Goal: Task Accomplishment & Management: Manage account settings

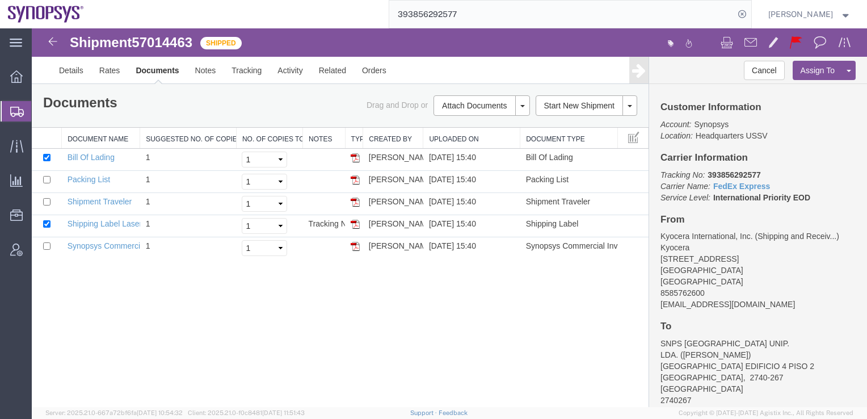
click at [13, 114] on icon at bounding box center [17, 112] width 14 height 10
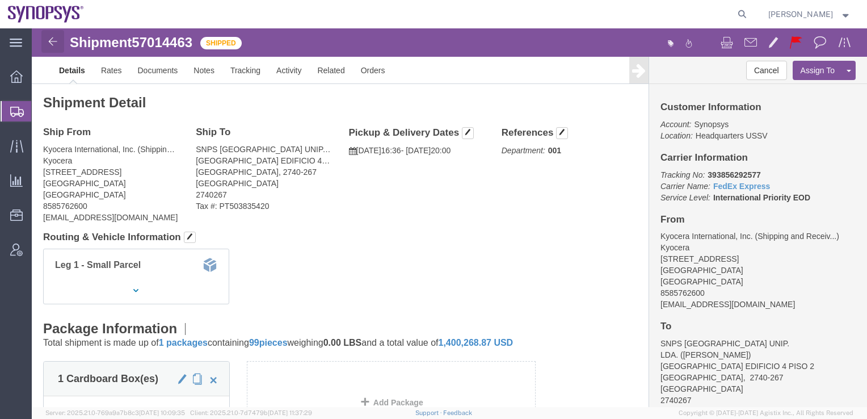
click img
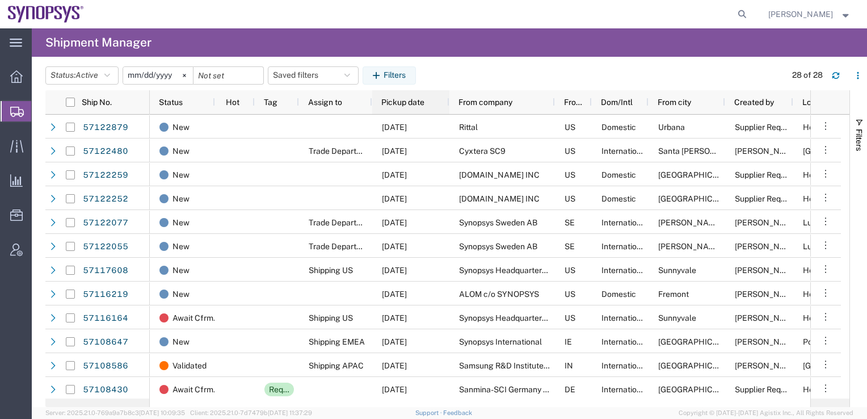
click at [403, 105] on span "Pickup date" at bounding box center [402, 102] width 43 height 9
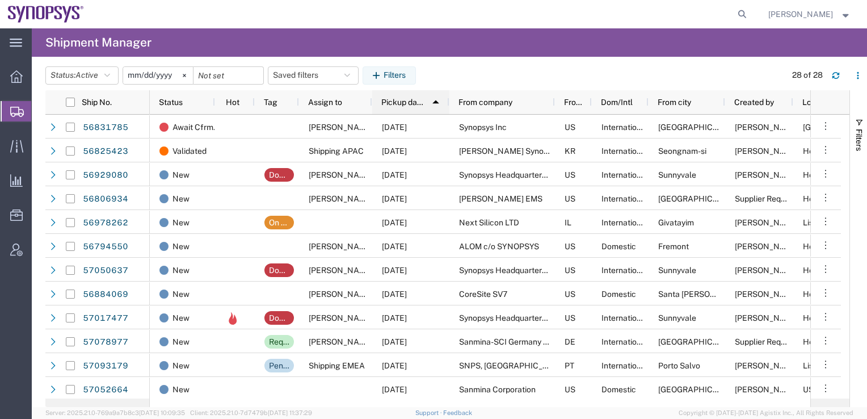
click at [403, 105] on span "Pickup date" at bounding box center [402, 102] width 42 height 9
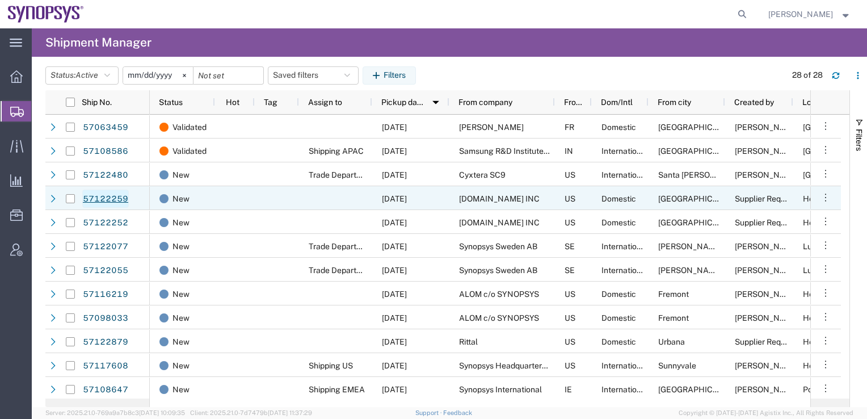
click at [108, 198] on link "57122259" at bounding box center [105, 198] width 47 height 18
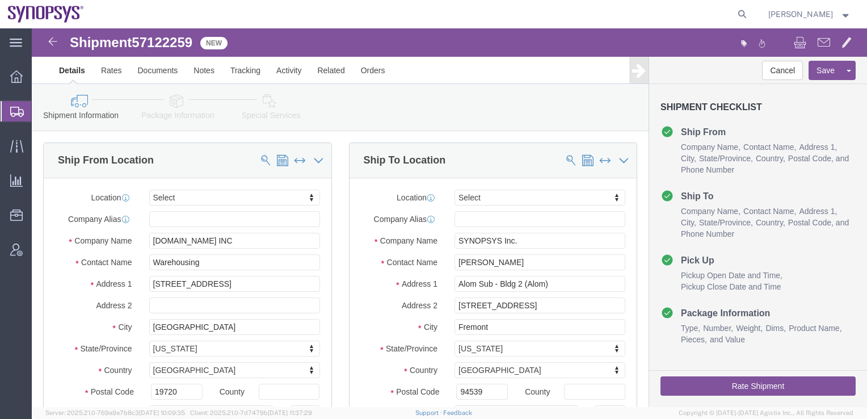
select select
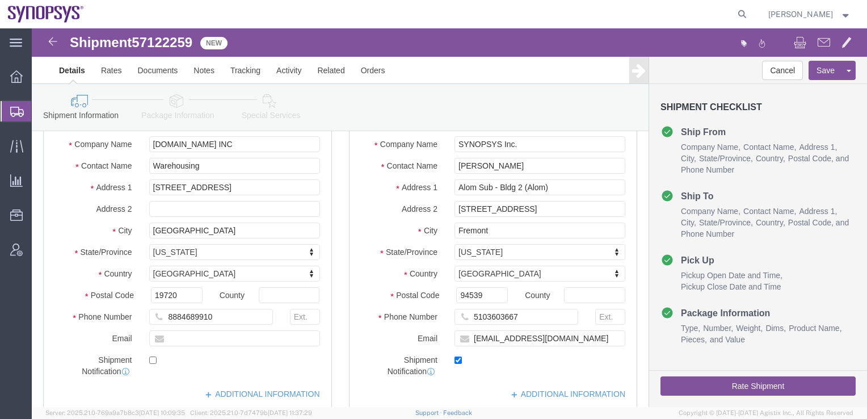
scroll to position [113, 0]
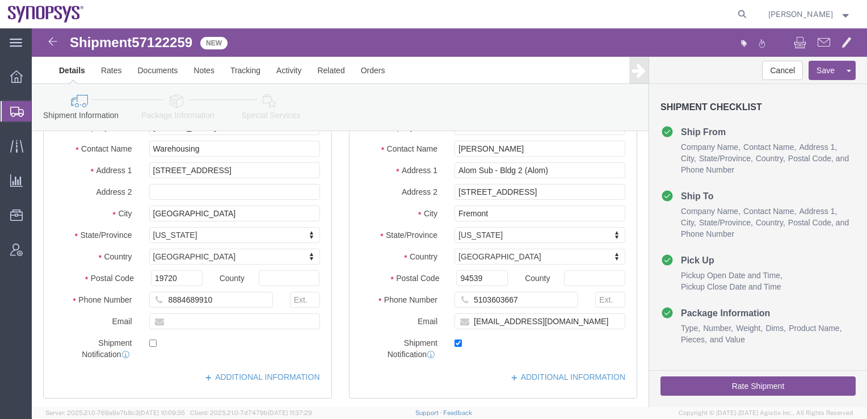
click icon
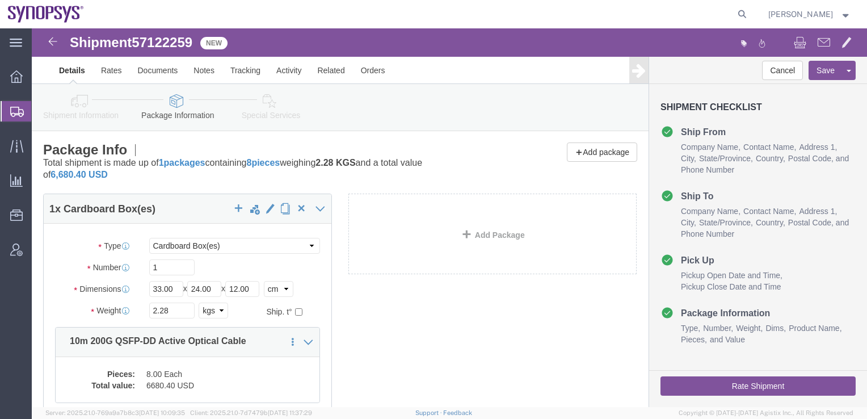
click button "Rate Shipment"
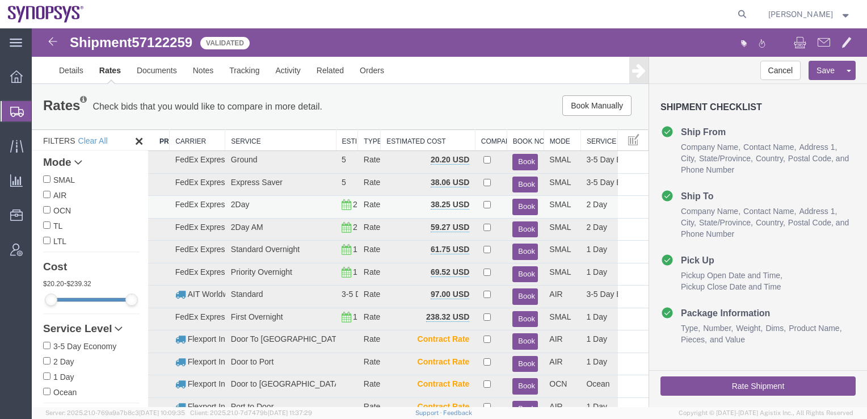
click at [522, 206] on button "Book" at bounding box center [525, 206] width 26 height 16
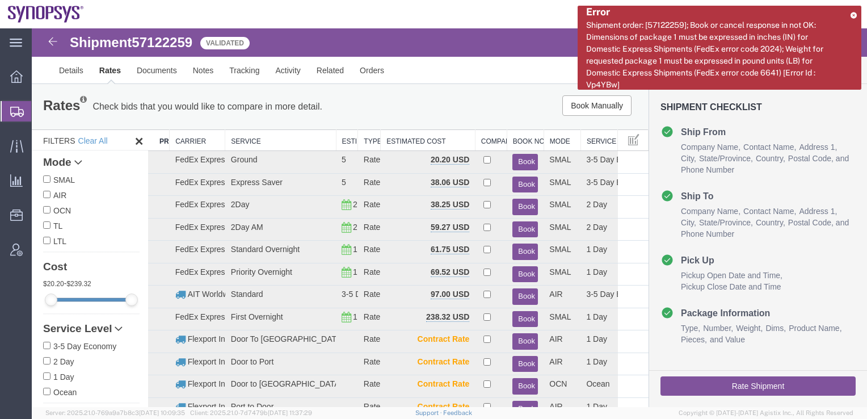
click at [712, 387] on button "Rate Shipment" at bounding box center [757, 385] width 195 height 19
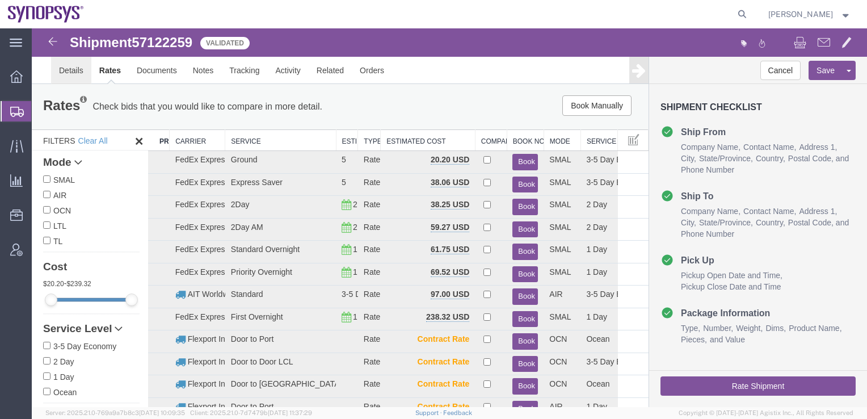
click at [70, 73] on link "Details" at bounding box center [71, 70] width 40 height 27
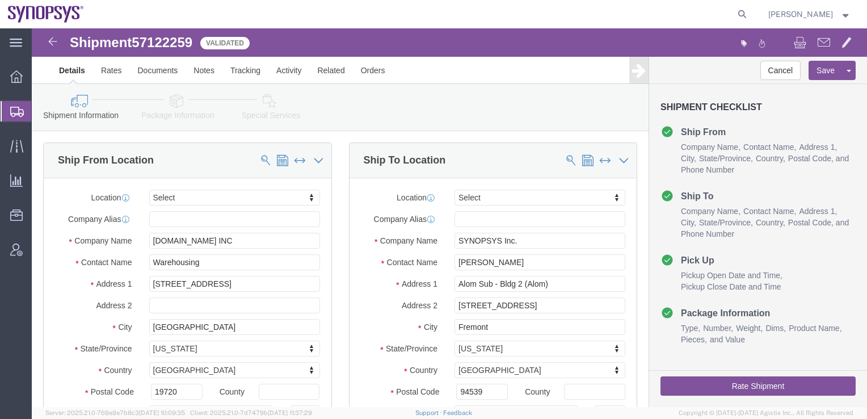
click link "Package Information"
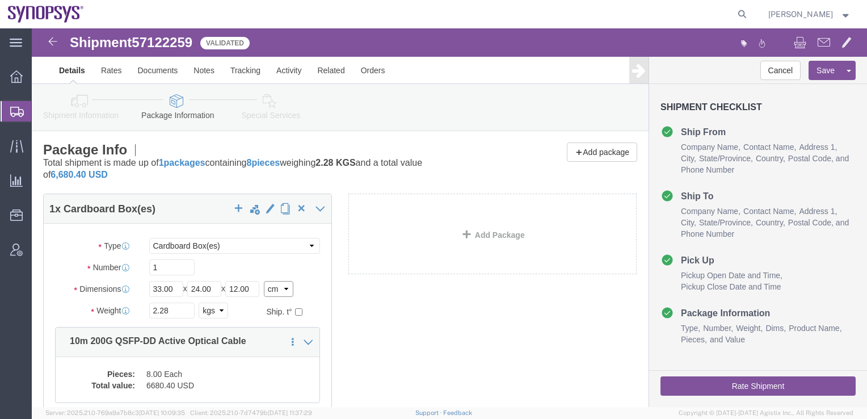
click select "Select cm ft in"
select select "IN"
click select "Select cm ft in"
type input "12.99"
type input "9.45"
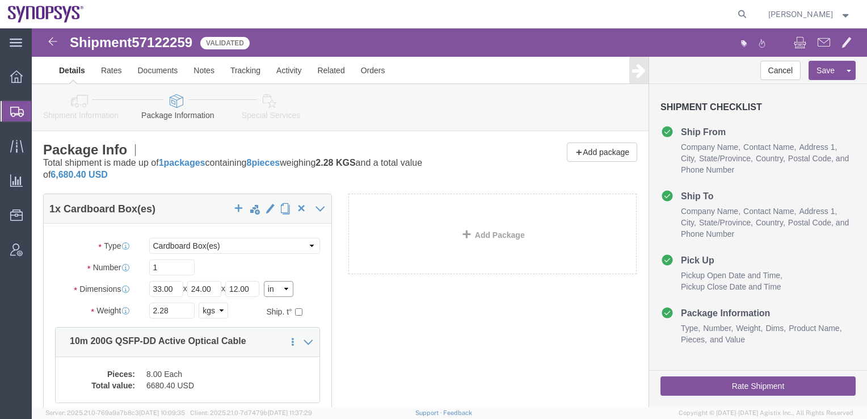
type input "4.72"
click select "Select kgs lbs"
select select "LBS"
click select "Select kgs lbs"
type input "5.03"
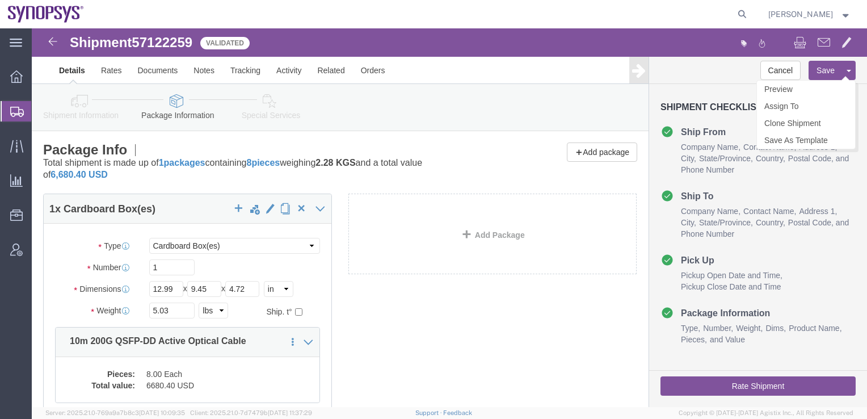
click button "Save"
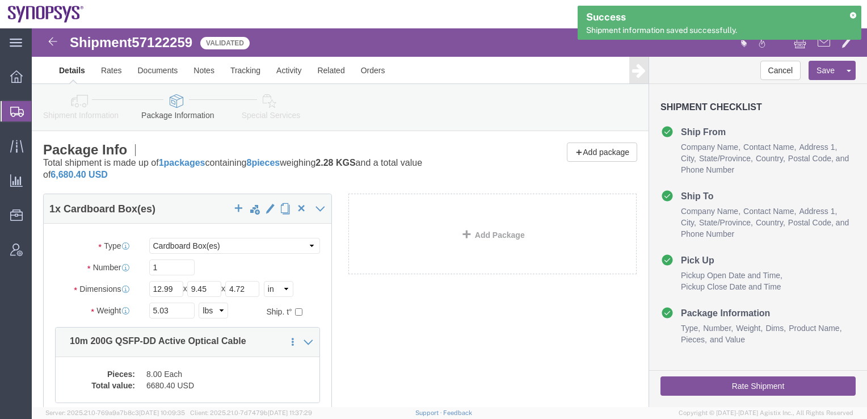
click button "Rate Shipment"
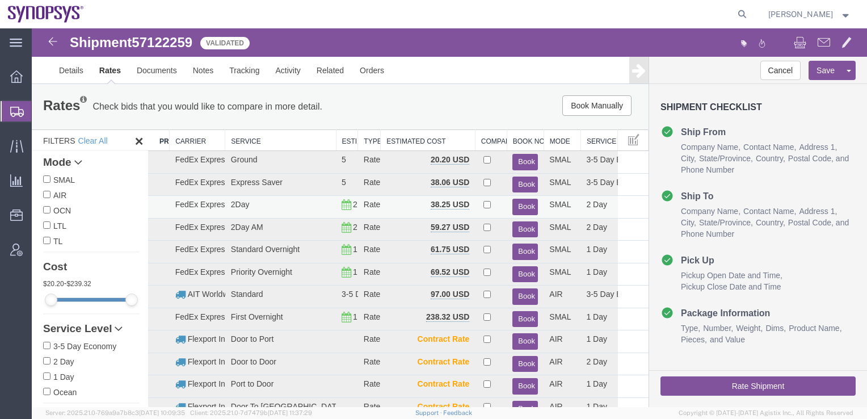
click at [512, 206] on button "Book" at bounding box center [525, 206] width 26 height 16
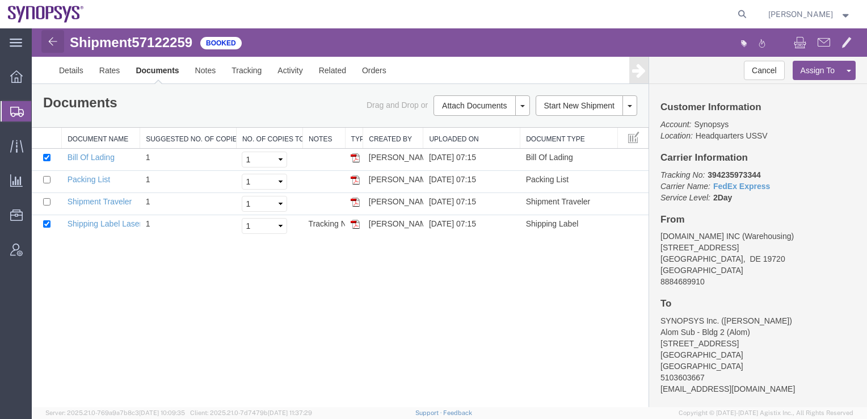
click at [54, 38] on img at bounding box center [53, 42] width 14 height 14
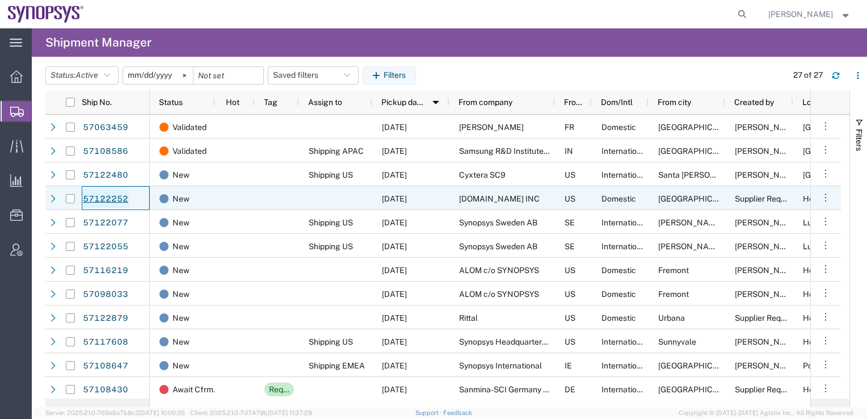
click at [101, 200] on link "57122252" at bounding box center [105, 198] width 47 height 18
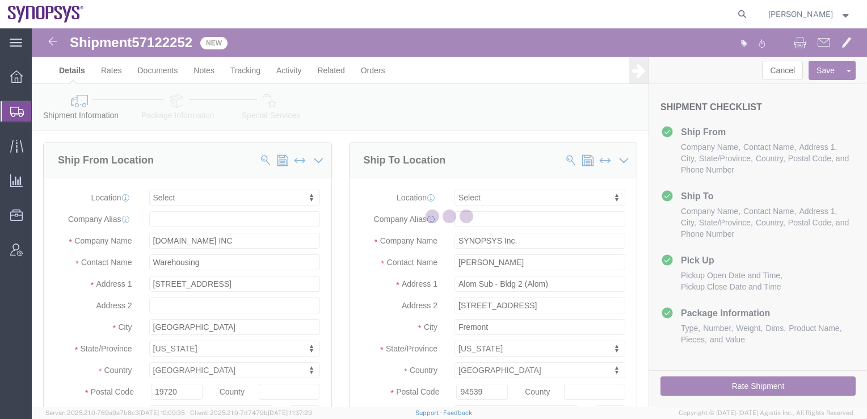
select select
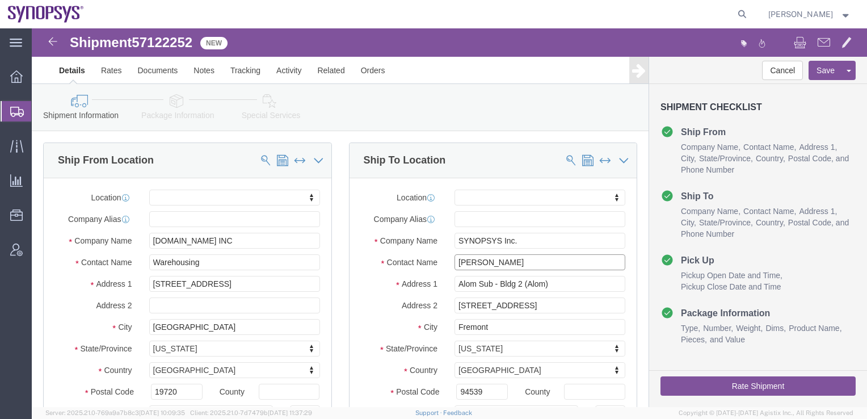
drag, startPoint x: 471, startPoint y: 236, endPoint x: 416, endPoint y: 229, distance: 54.9
click div "[PERSON_NAME]"
paste input "[PERSON_NAME] <[EMAIL_ADDRESS][DOMAIN_NAME]>"
drag, startPoint x: 555, startPoint y: 233, endPoint x: 469, endPoint y: 237, distance: 86.3
click input "[PERSON_NAME] <[EMAIL_ADDRESS][DOMAIN_NAME]>"
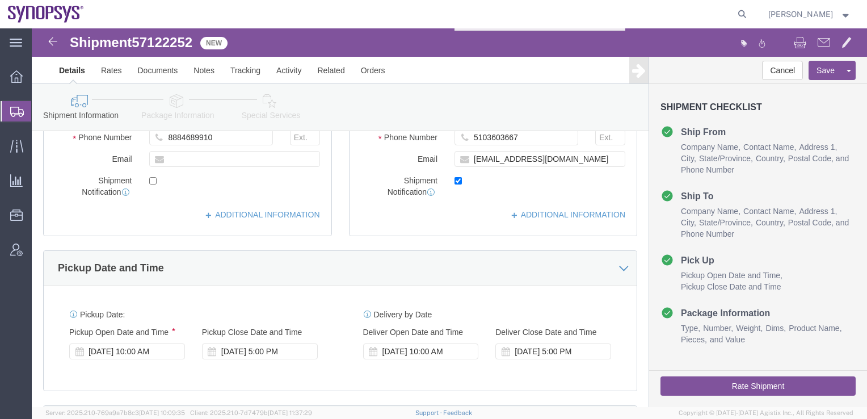
scroll to position [284, 0]
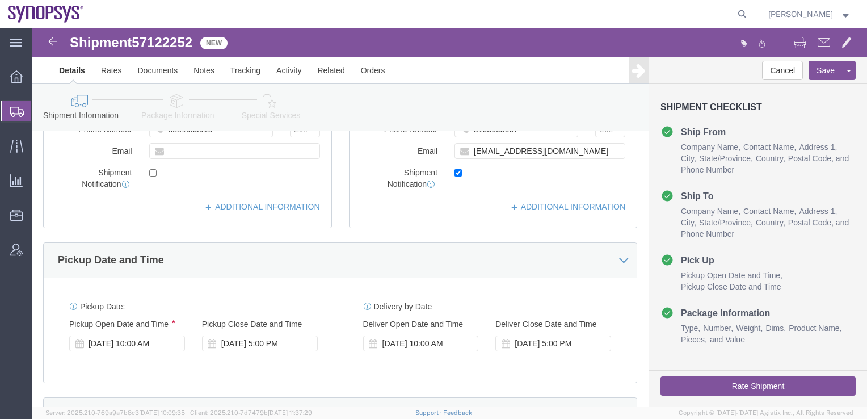
type input "[PERSON_NAME]"
drag, startPoint x: 514, startPoint y: 124, endPoint x: 429, endPoint y: 127, distance: 85.1
click input "[EMAIL_ADDRESS][DOMAIN_NAME]"
paste input "<[EMAIL_ADDRESS][DOMAIN_NAME]>"
click input "<[EMAIL_ADDRESS][DOMAIN_NAME]"
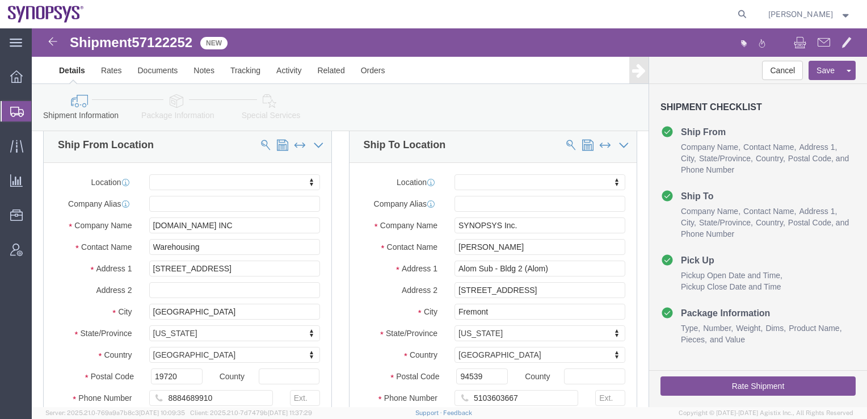
scroll to position [0, 0]
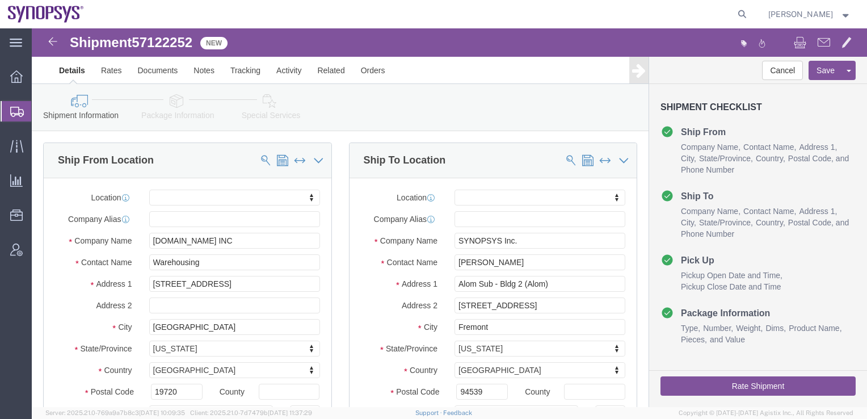
type input "[EMAIL_ADDRESS][DOMAIN_NAME]"
click icon
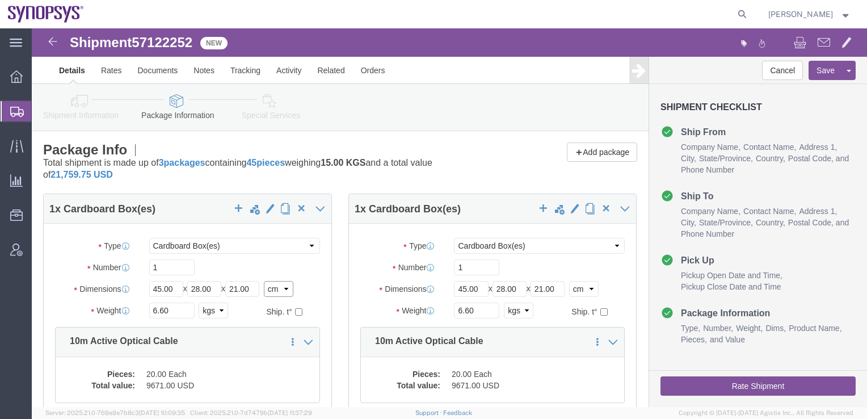
click select "Select cm ft in"
select select "IN"
click select "Select cm ft in"
type input "17.72"
type input "11.02"
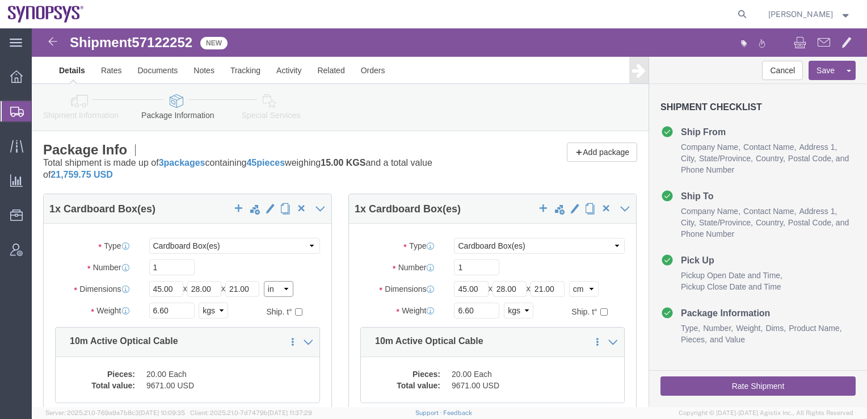
type input "8.27"
click select "Select kgs lbs"
select select "LBS"
click select "Select kgs lbs"
type input "14.55"
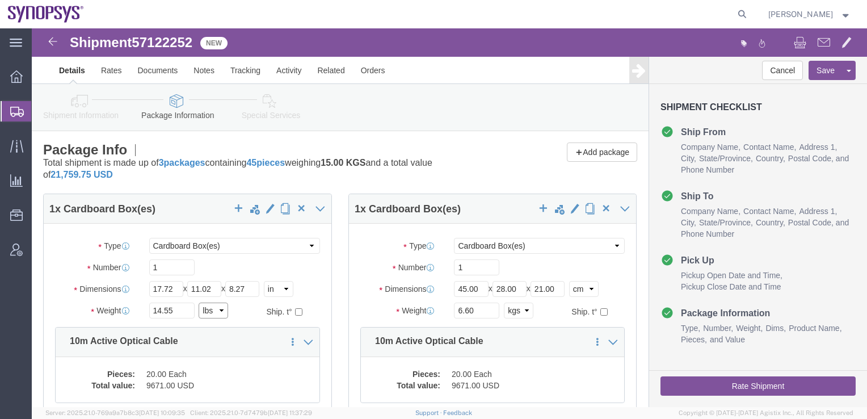
scroll to position [57, 0]
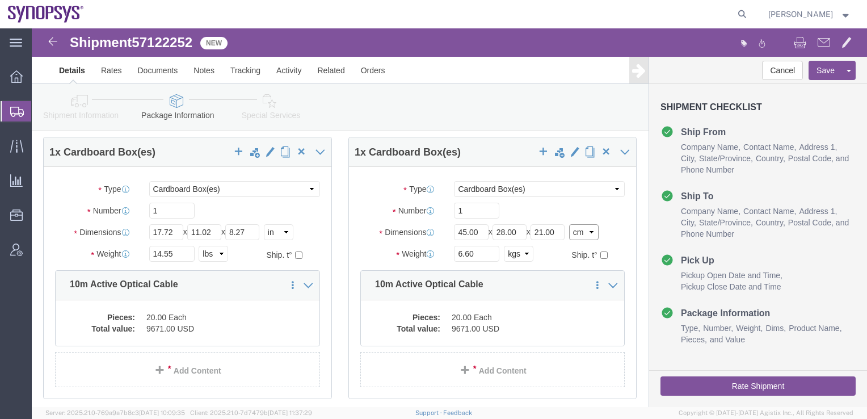
click select "Select cm ft in"
select select "IN"
click select "Select cm ft in"
type input "17.72"
type input "11.02"
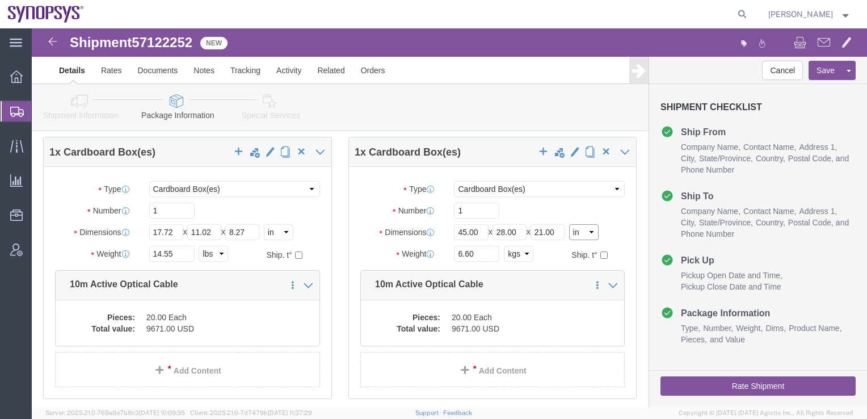
type input "8.27"
click select "Select kgs lbs"
select select "LBS"
click select "Select kgs lbs"
type input "14.55"
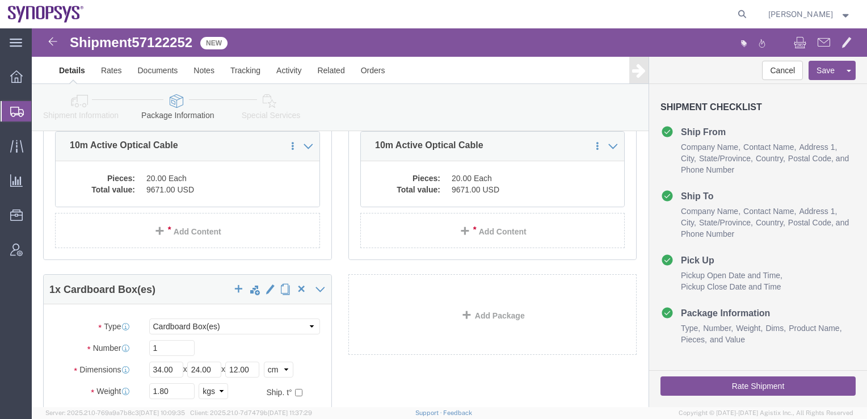
scroll to position [340, 0]
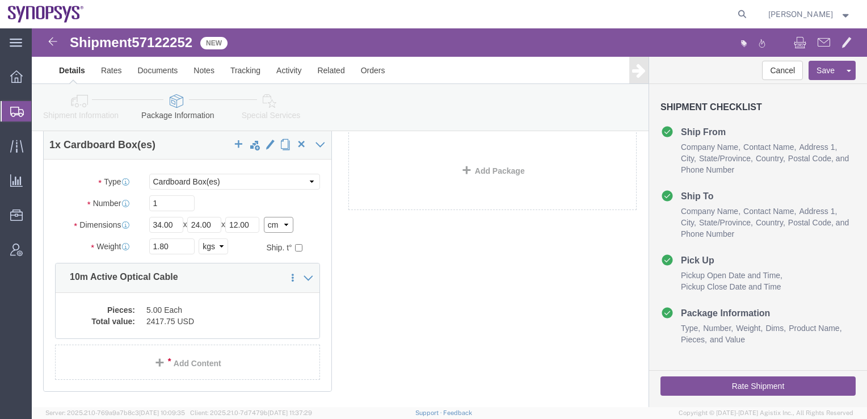
click select "Select cm ft in"
select select "IN"
click select "Select cm ft in"
type input "13.39"
type input "9.45"
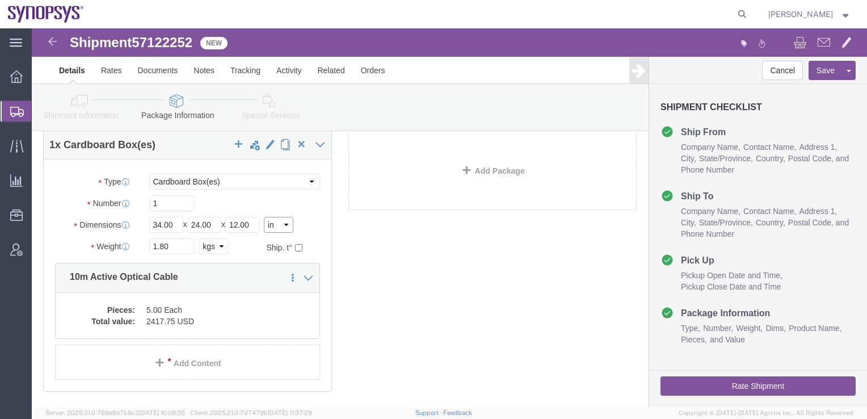
type input "4.72"
click select "Select kgs lbs"
select select "LBS"
click select "Select kgs lbs"
type input "3.97"
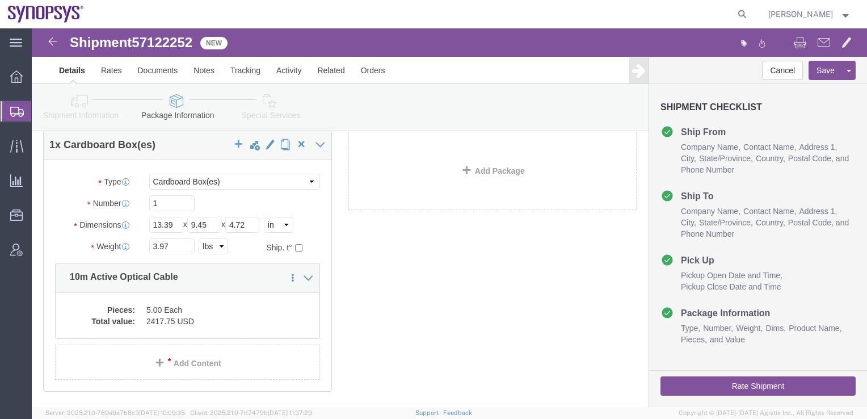
click button "Rate Shipment"
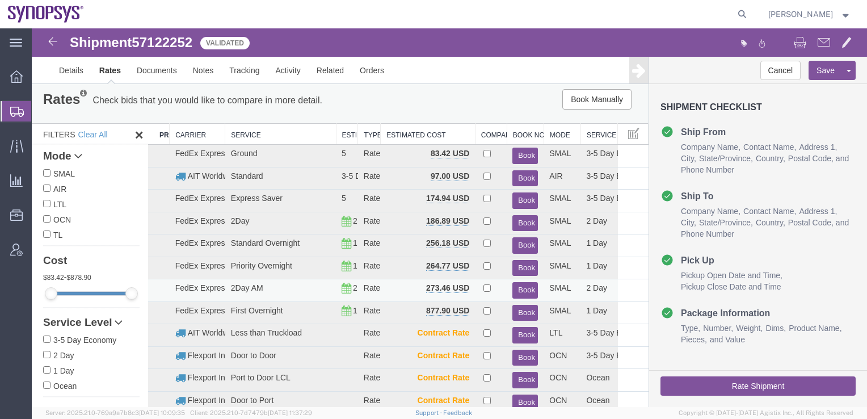
scroll to position [0, 0]
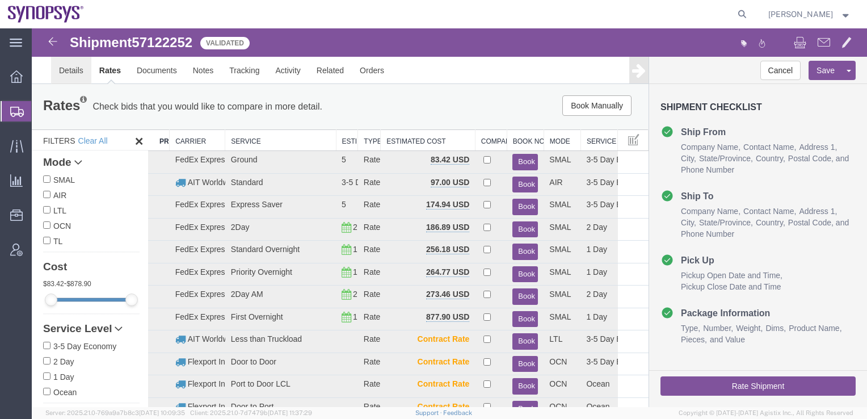
click at [71, 71] on link "Details" at bounding box center [71, 70] width 40 height 27
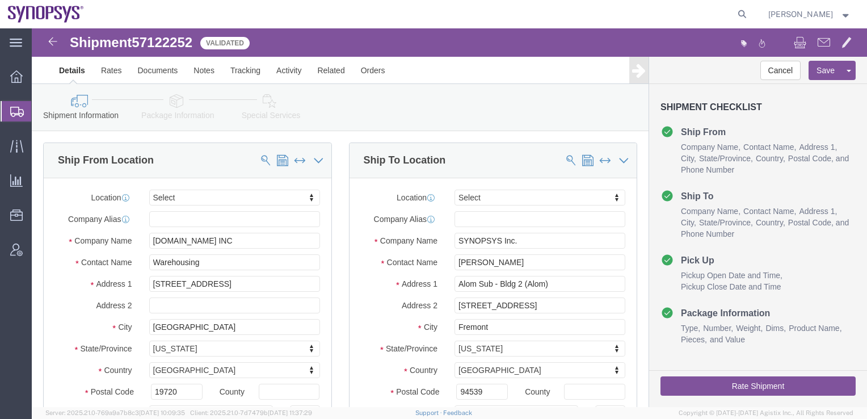
click icon
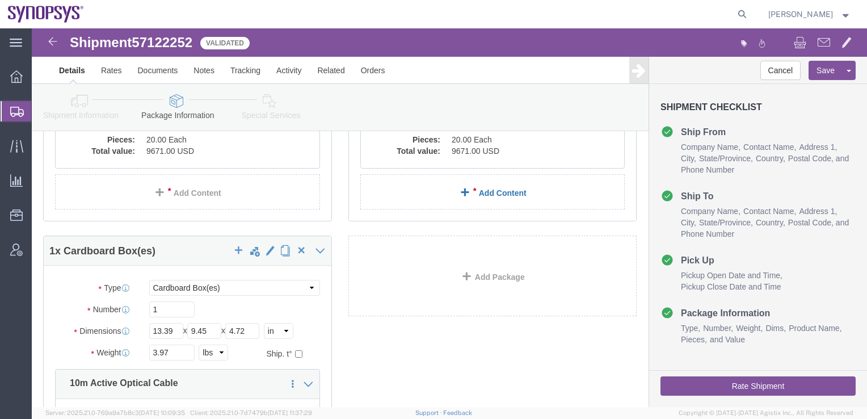
scroll to position [121, 0]
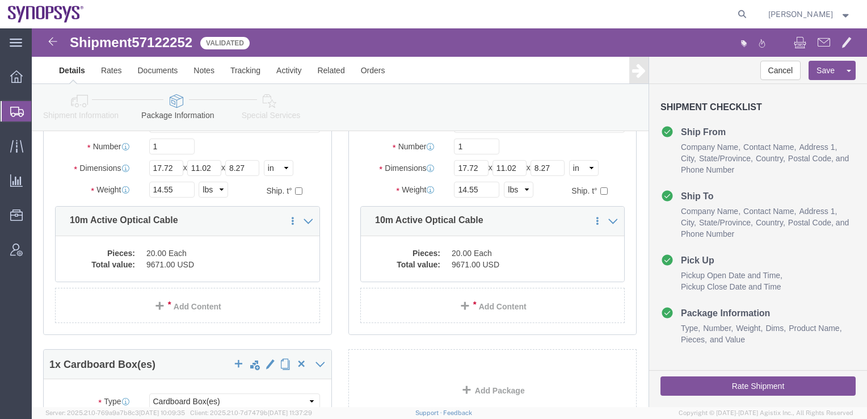
click button "Rate Shipment"
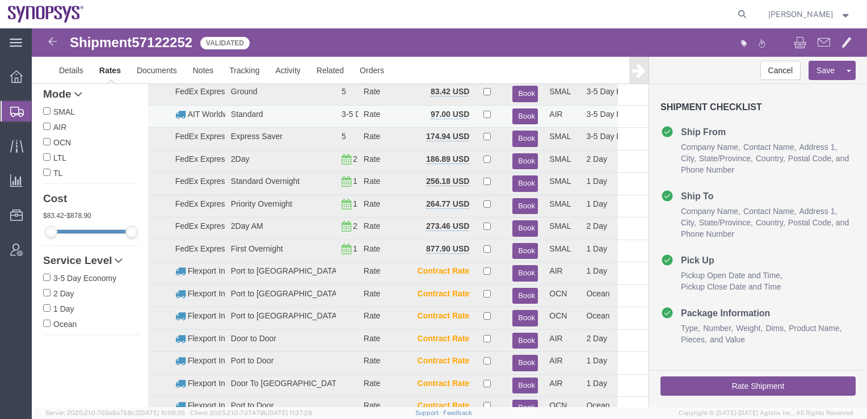
scroll to position [0, 0]
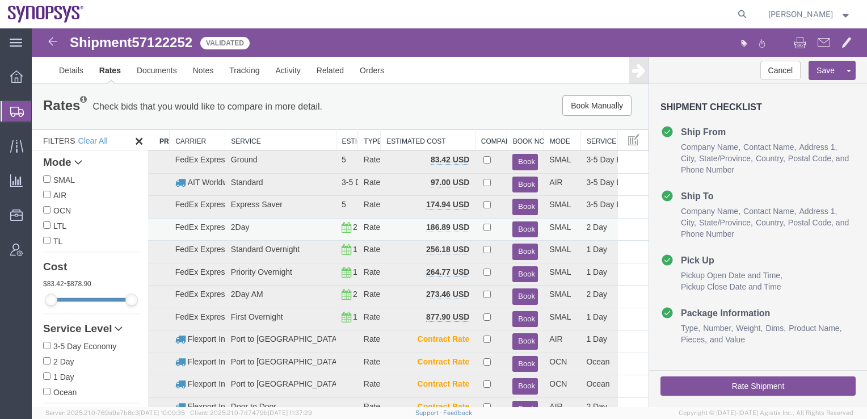
click at [514, 226] on button "Book" at bounding box center [525, 229] width 26 height 16
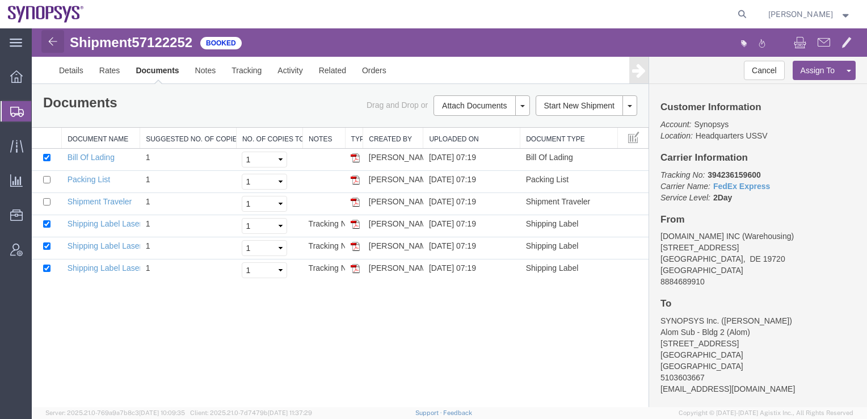
click at [54, 44] on img at bounding box center [53, 42] width 14 height 14
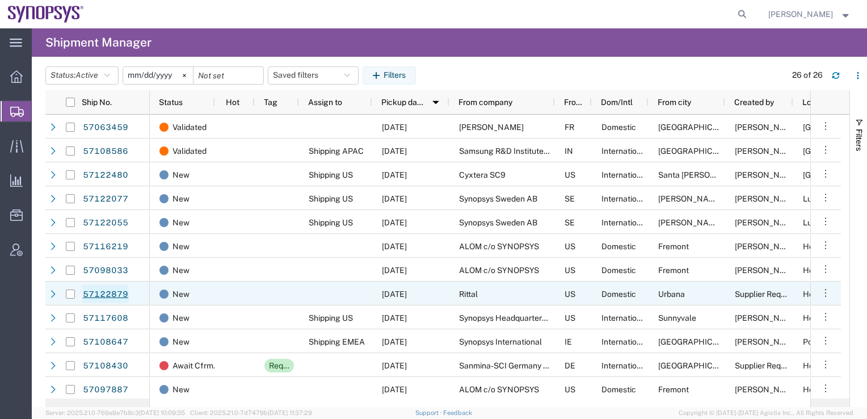
click at [102, 294] on link "57122879" at bounding box center [105, 294] width 47 height 18
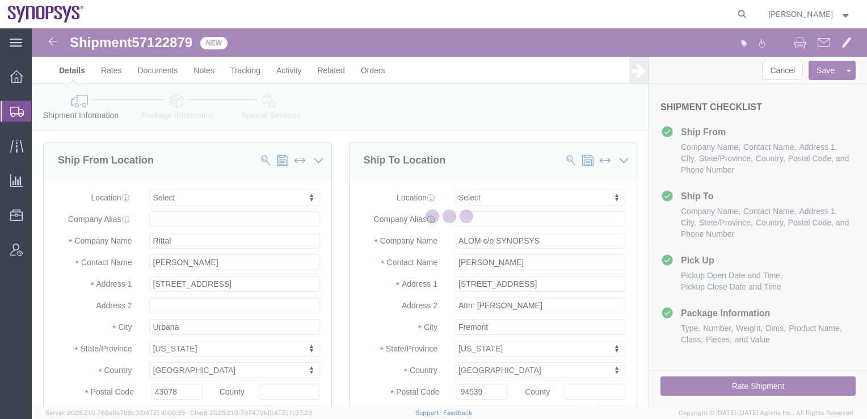
select select
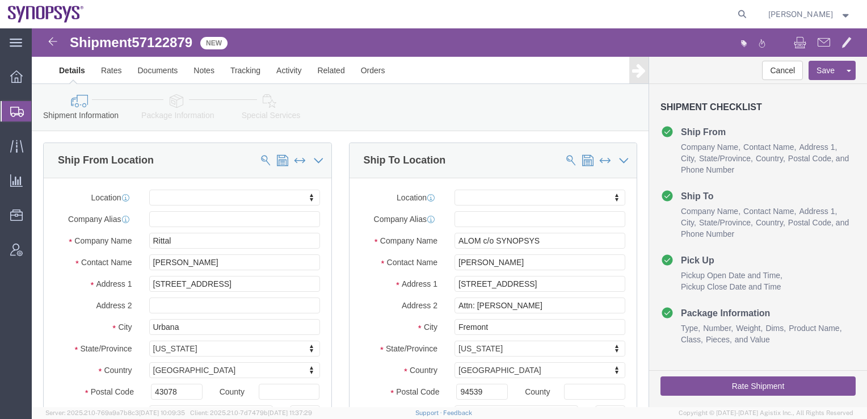
click icon
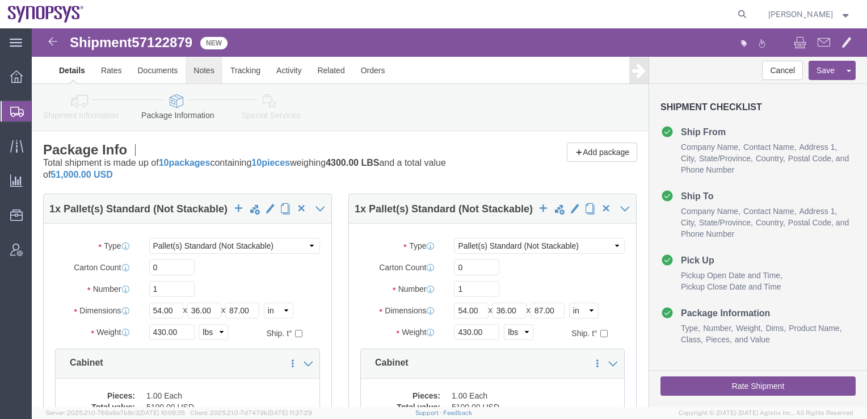
click link "Notes"
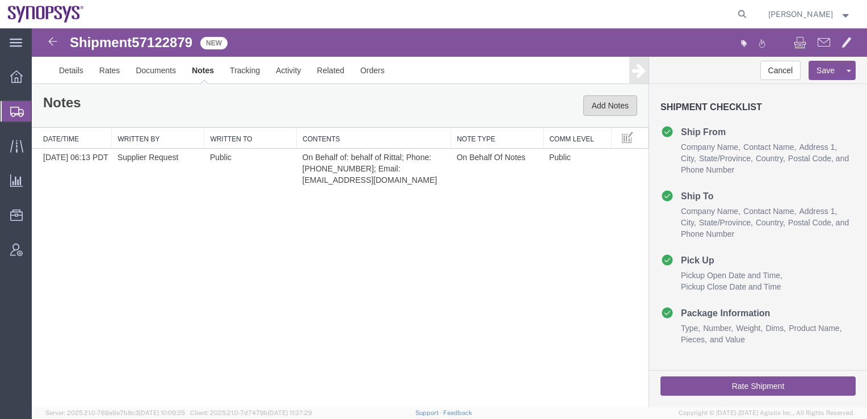
click at [613, 102] on button "Add Notes" at bounding box center [610, 105] width 54 height 20
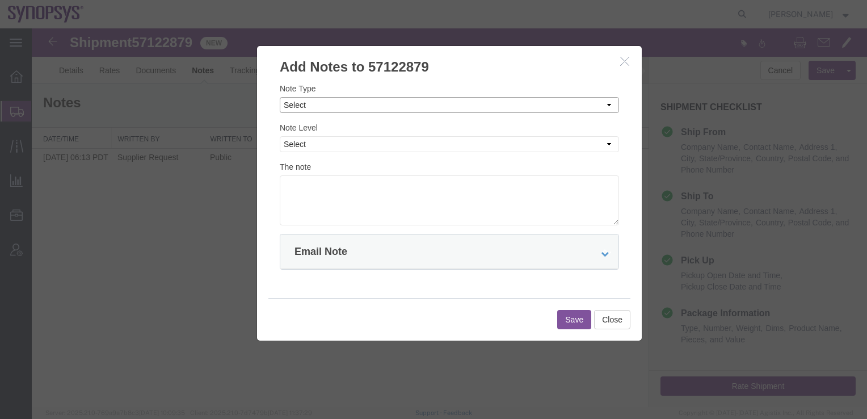
click at [302, 109] on select "Select Approval Bid Notes Carrier Change Notes Claim Notes Content Hazmat Notes…" at bounding box center [449, 105] width 339 height 16
select select "PREFERRED_CARRIER_NOTES"
click at [280, 97] on select "Select Approval Bid Notes Carrier Change Notes Claim Notes Content Hazmat Notes…" at bounding box center [449, 105] width 339 height 16
click at [297, 144] on select "Select Private to Account Private to Vendor Public" at bounding box center [449, 144] width 339 height 16
select select "PRIVATE_TO_ACCOUNT"
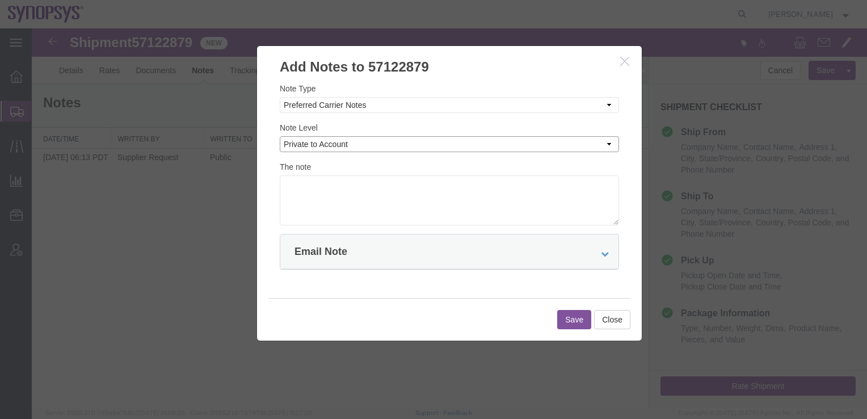
click at [280, 136] on select "Select Private to Account Private to Vendor Public" at bounding box center [449, 144] width 339 height 16
click at [293, 192] on textarea at bounding box center [449, 200] width 339 height 50
type textarea "Please route with DSV"
click at [603, 254] on icon at bounding box center [605, 254] width 8 height 8
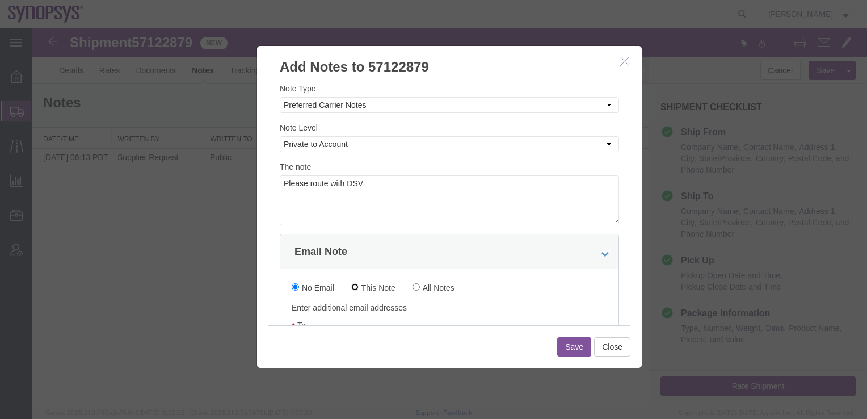
click at [354, 287] on input "This Note" at bounding box center [354, 286] width 7 height 7
radio input "true"
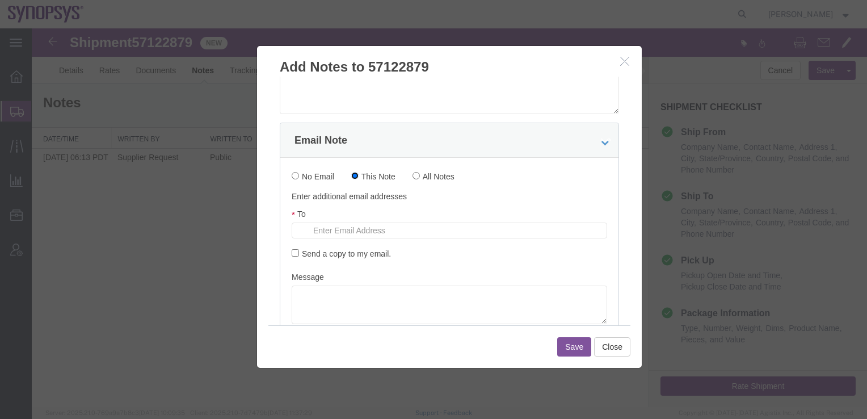
scroll to position [113, 0]
click at [313, 234] on input "text" at bounding box center [373, 228] width 133 height 15
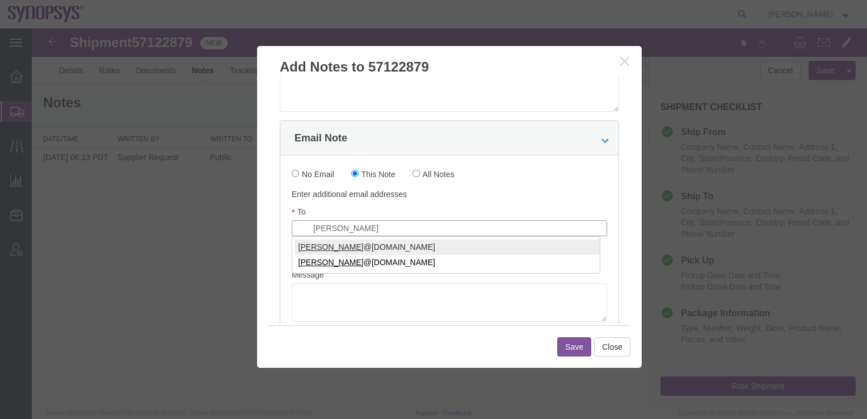
type input "[PERSON_NAME]"
type input "[PERSON_NAME][EMAIL_ADDRESS][DOMAIN_NAME]"
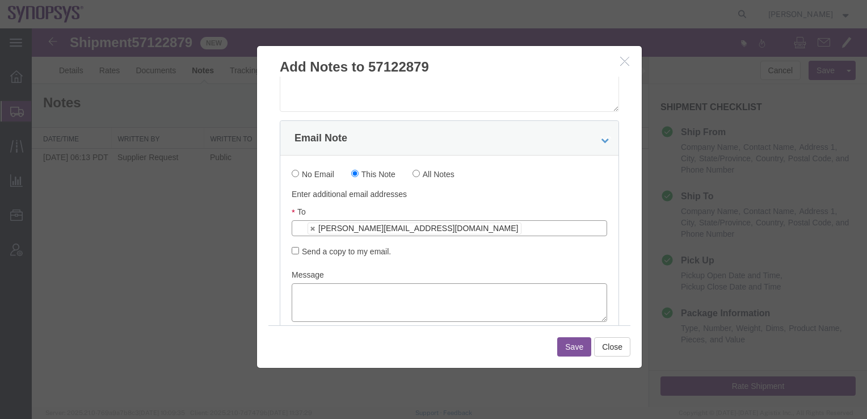
click at [312, 284] on textarea at bounding box center [449, 302] width 315 height 39
click at [292, 250] on input "Send a copy to my email." at bounding box center [295, 250] width 7 height 7
checkbox input "true"
click at [315, 292] on textarea at bounding box center [449, 302] width 315 height 39
type textarea "P"
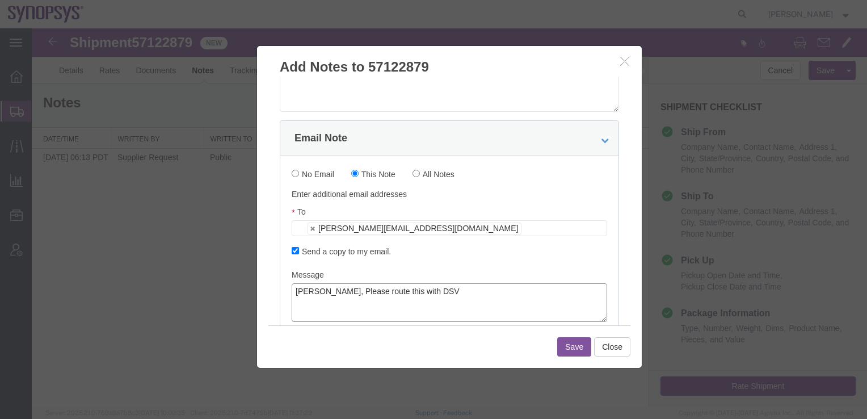
type textarea "[PERSON_NAME], Please route this with DSV"
click at [567, 350] on button "Save" at bounding box center [574, 346] width 34 height 19
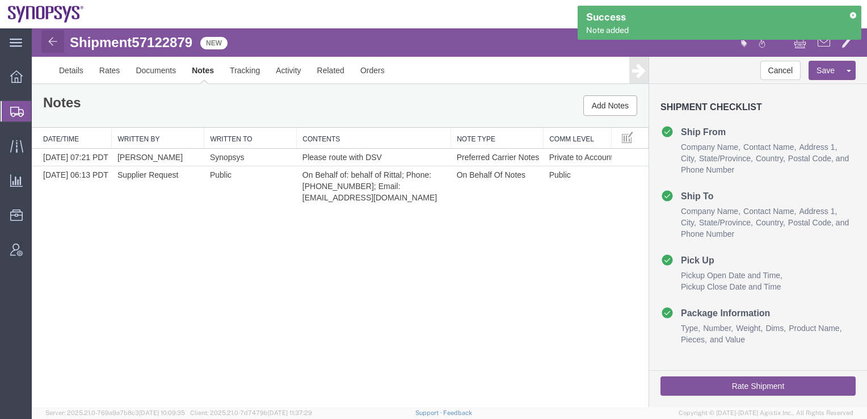
click at [52, 43] on img at bounding box center [53, 42] width 14 height 14
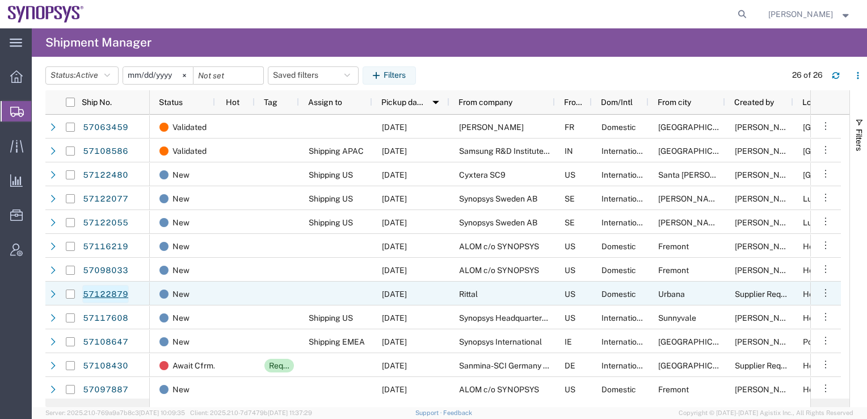
click at [99, 295] on link "57122879" at bounding box center [105, 294] width 47 height 18
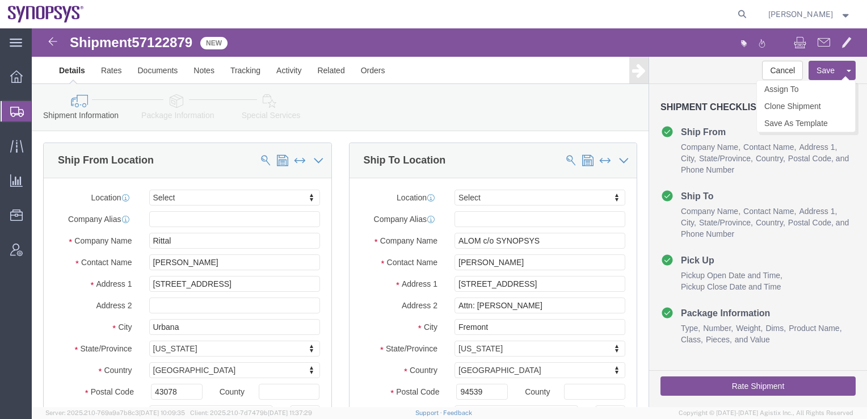
select select
click link "Assign To"
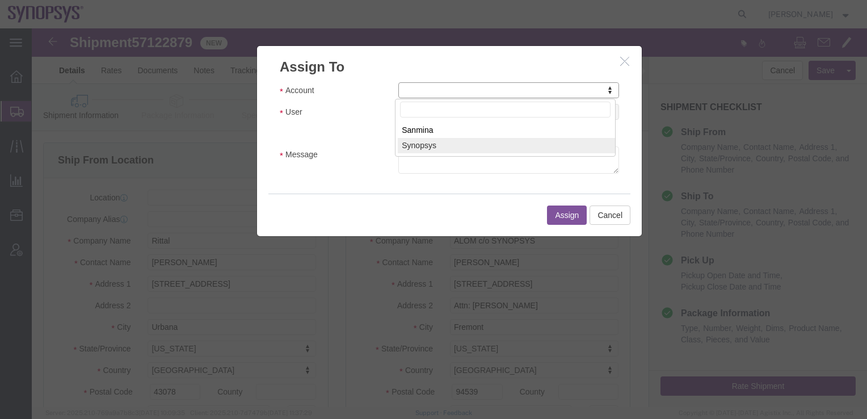
select select "117156"
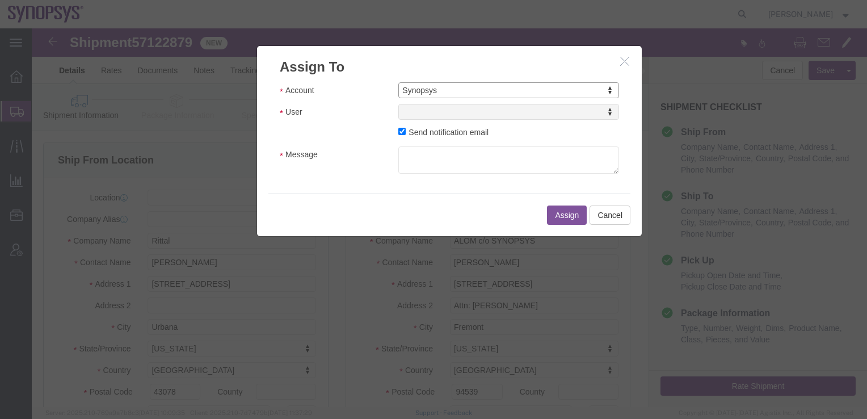
select select
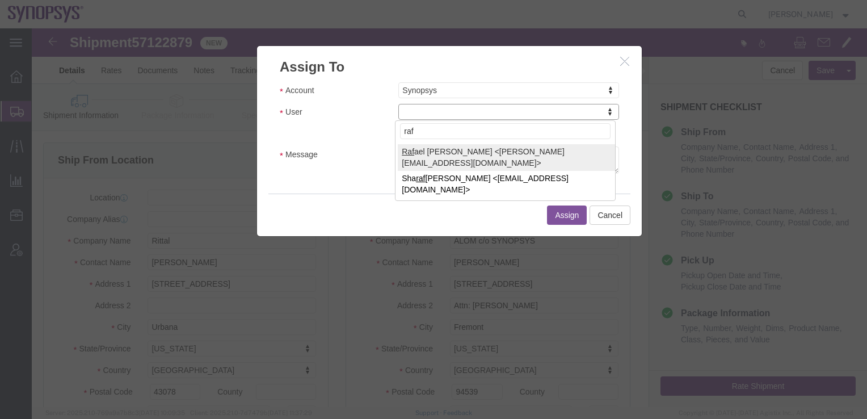
type input "raf"
select select "95522"
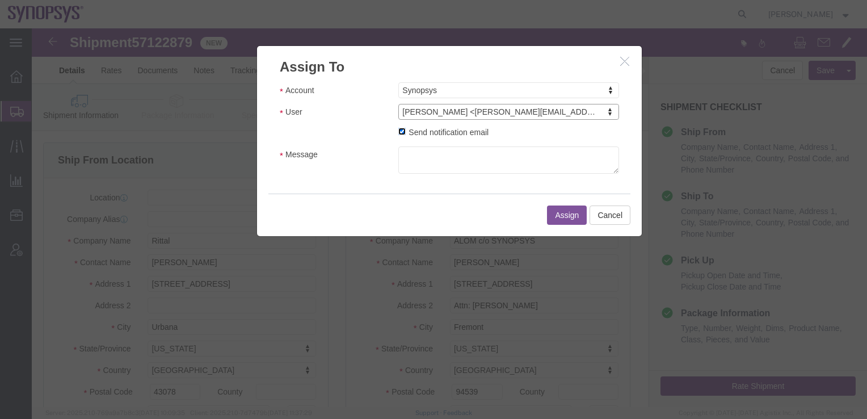
click input "Send notification email"
checkbox input "false"
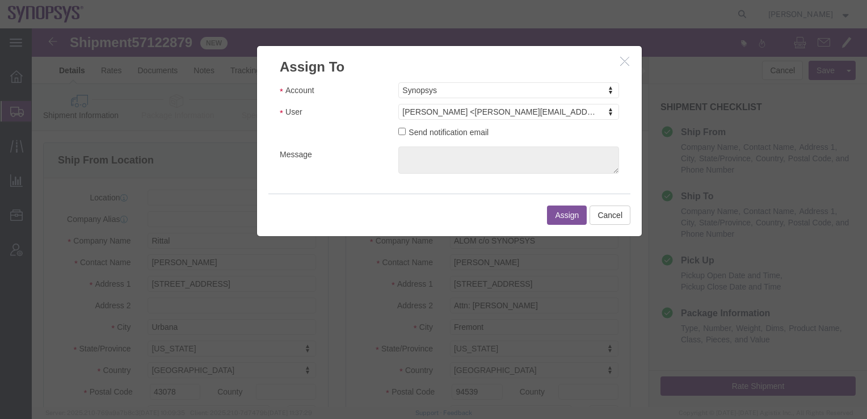
click button "Assign"
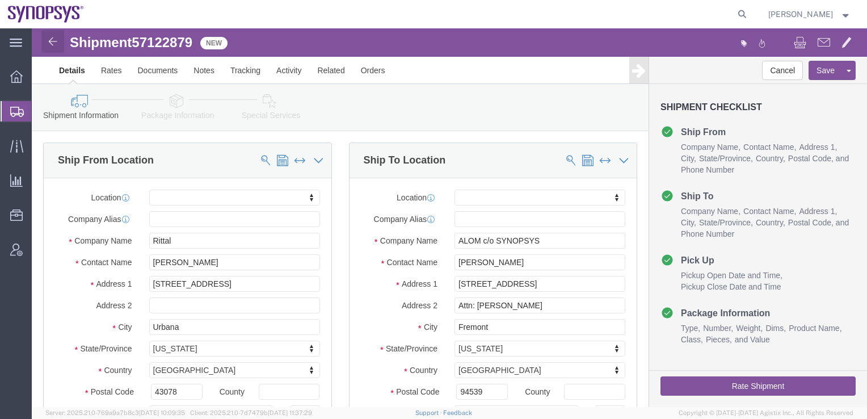
click img
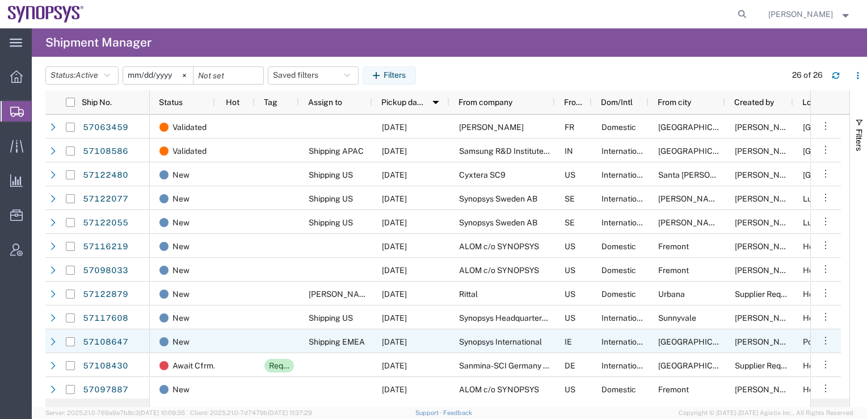
scroll to position [57, 0]
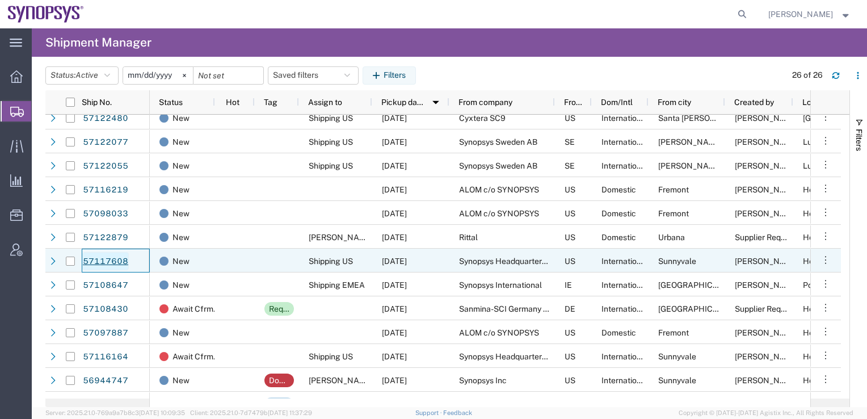
click at [101, 259] on link "57117608" at bounding box center [105, 261] width 47 height 18
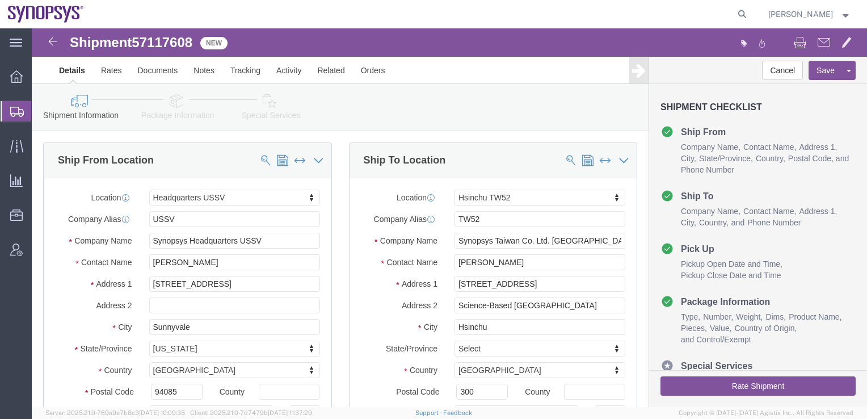
select select "63204"
select select "63166"
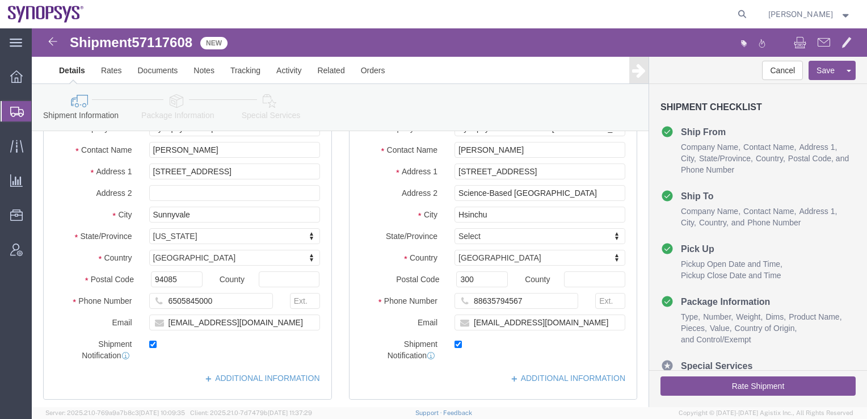
scroll to position [113, 0]
click link "Assign To"
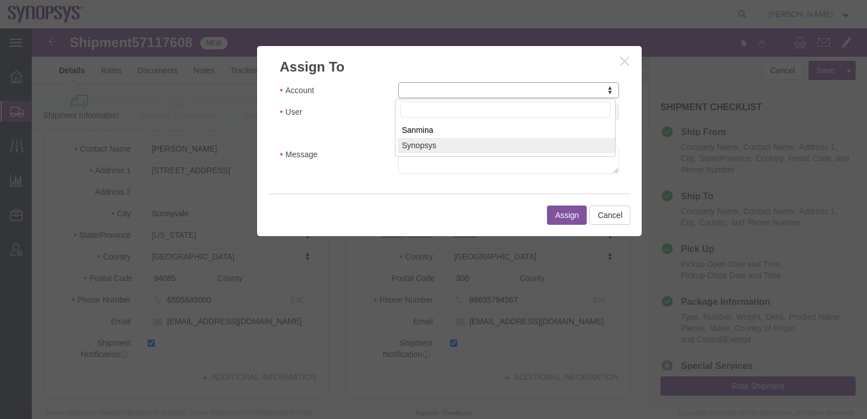
select select "117156"
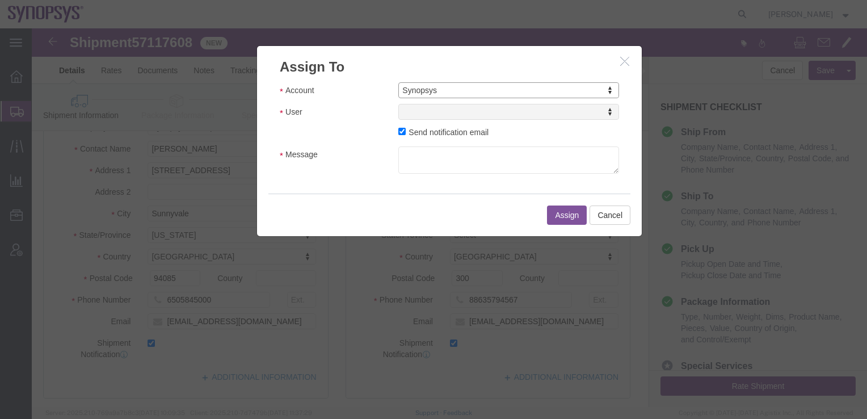
select select
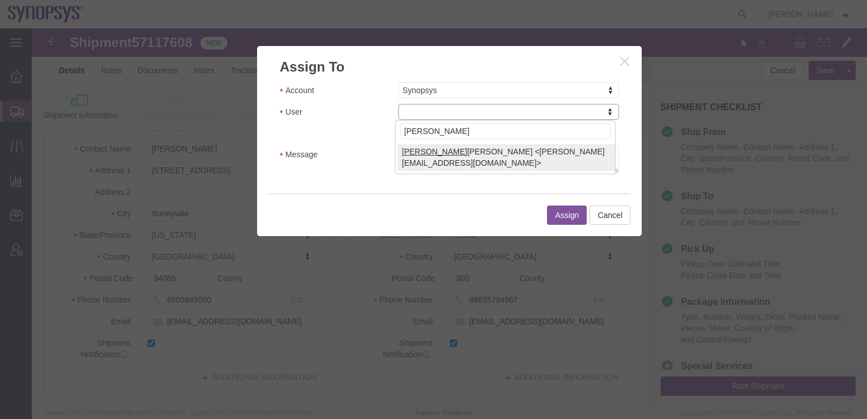
type input "[PERSON_NAME]"
select select "98200"
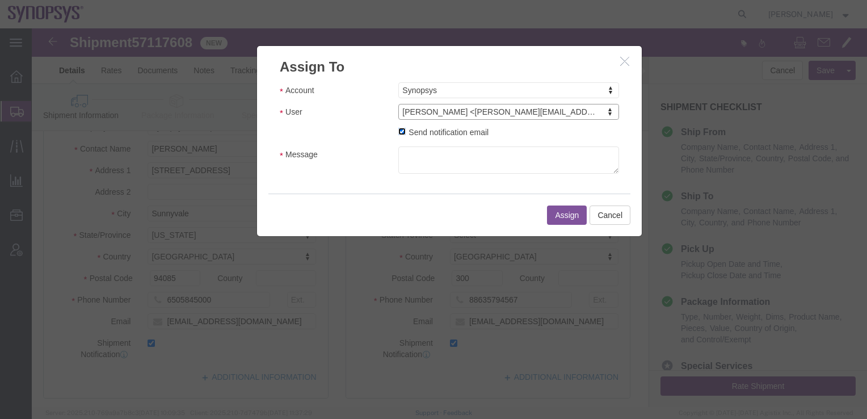
click input "Send notification email"
checkbox input "false"
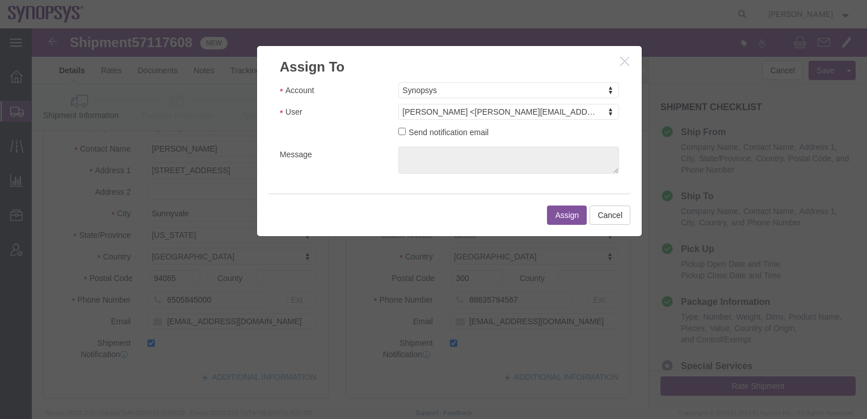
click button "Assign"
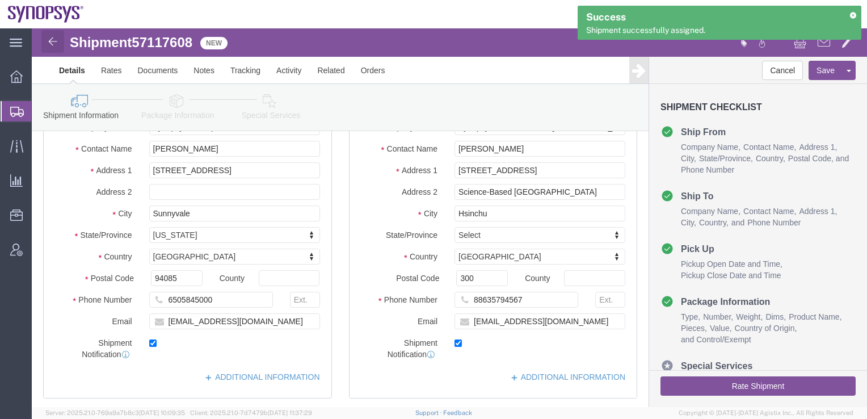
click img
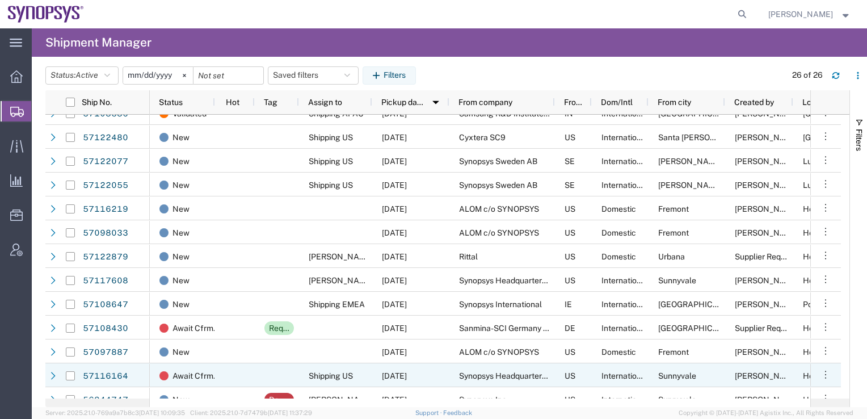
scroll to position [57, 0]
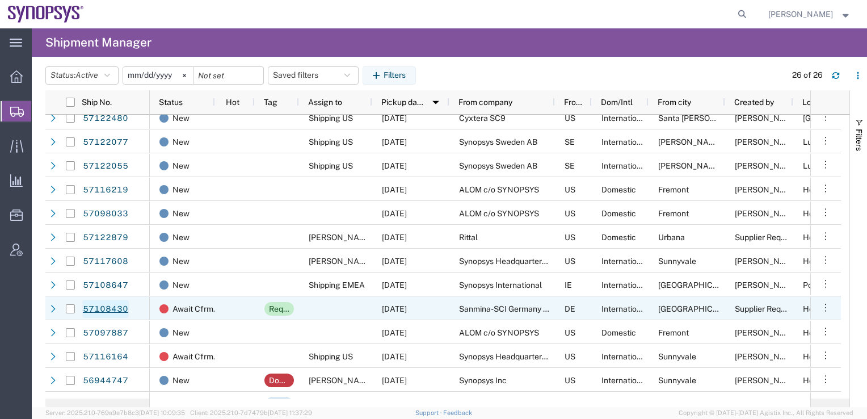
click at [96, 310] on link "57108430" at bounding box center [105, 308] width 47 height 18
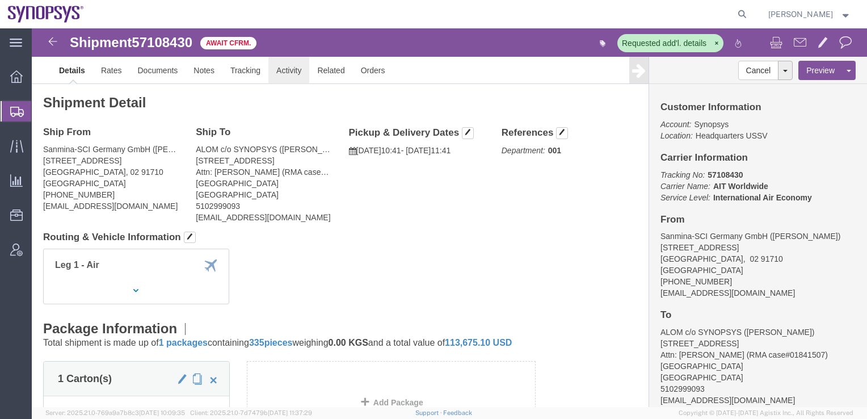
click link "Activity"
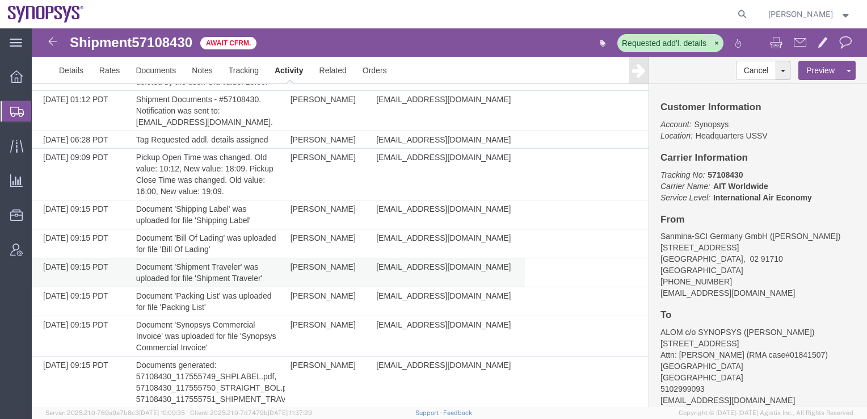
scroll to position [109, 0]
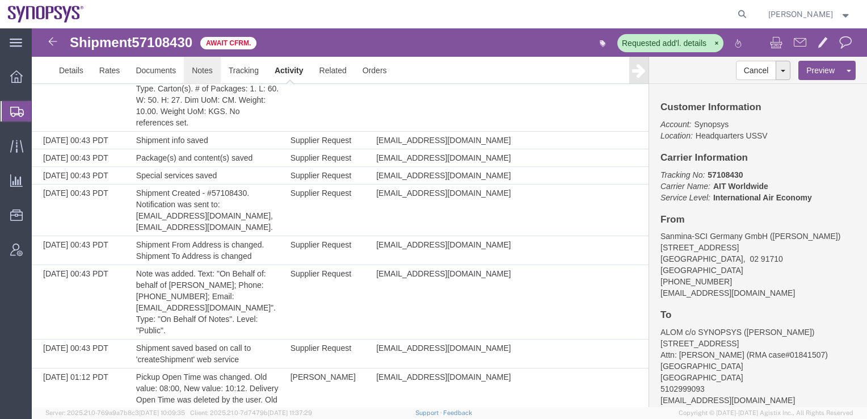
click at [197, 69] on link "Notes" at bounding box center [202, 70] width 37 height 27
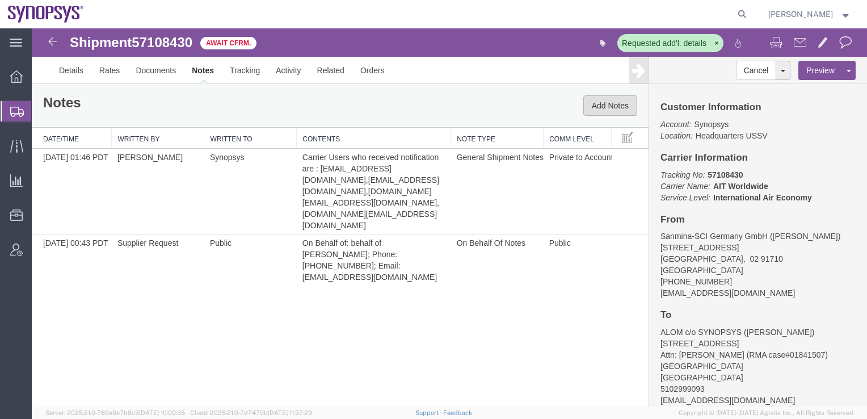
click at [602, 109] on button "Add Notes" at bounding box center [610, 105] width 54 height 20
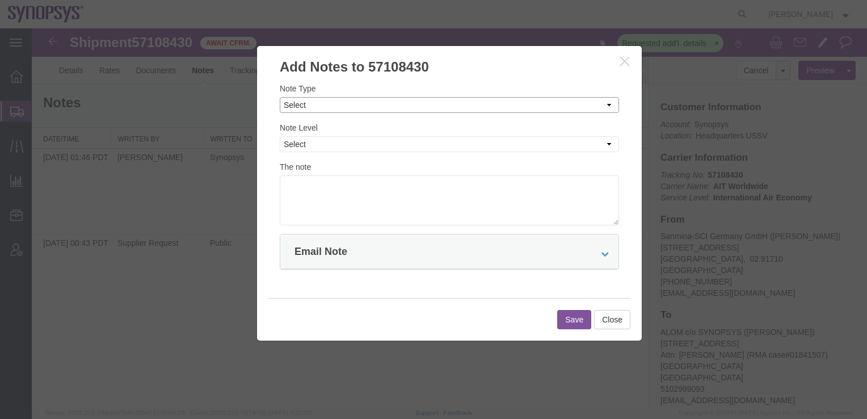
click at [288, 108] on select "Select Approval Bid Notes Carrier Change Notes Claim Notes Content Hazmat Notes…" at bounding box center [449, 105] width 339 height 16
click at [575, 107] on select "Select Approval Bid Notes Carrier Change Notes Claim Notes Content Hazmat Notes…" at bounding box center [449, 105] width 339 height 16
select select "PREFERRED_CARRIER_NOTES"
click at [280, 97] on select "Select Approval Bid Notes Carrier Change Notes Claim Notes Content Hazmat Notes…" at bounding box center [449, 105] width 339 height 16
click at [292, 146] on select "Select Private to Account Private to Vendor Public" at bounding box center [449, 144] width 339 height 16
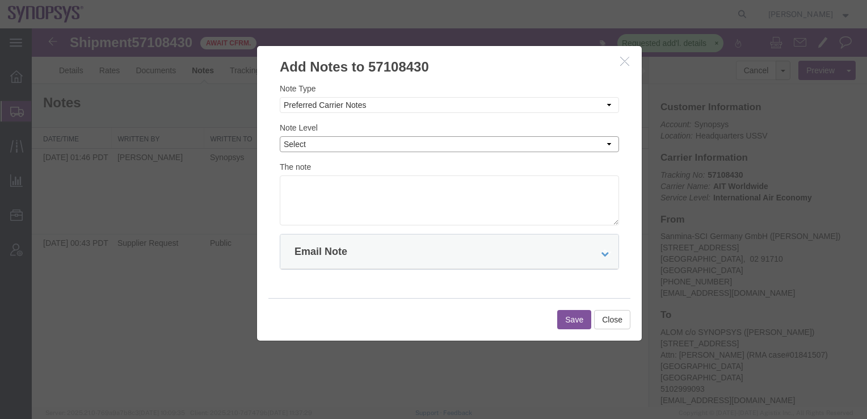
select select "PRIVATE_TO_ACCOUNT"
click at [280, 136] on select "Select Private to Account Private to Vendor Public" at bounding box center [449, 144] width 339 height 16
click at [297, 185] on textarea at bounding box center [449, 200] width 339 height 50
type textarea "DSV is preferred carrier from EMEA to [GEOGRAPHIC_DATA]"
click at [420, 260] on div "Email Note" at bounding box center [449, 251] width 338 height 35
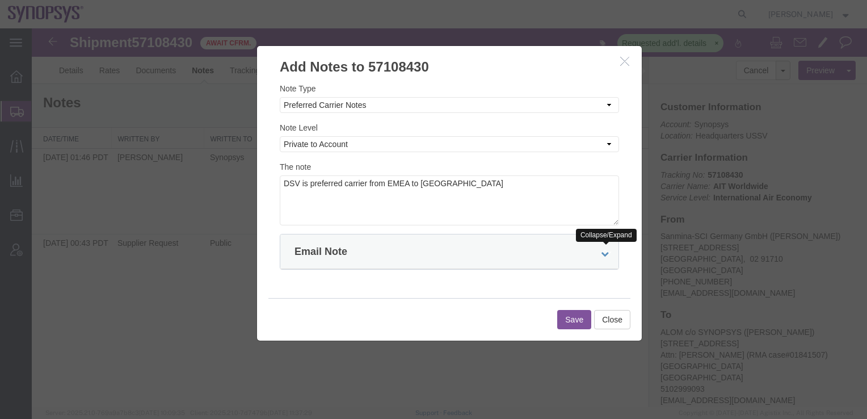
click at [603, 255] on icon at bounding box center [605, 254] width 8 height 8
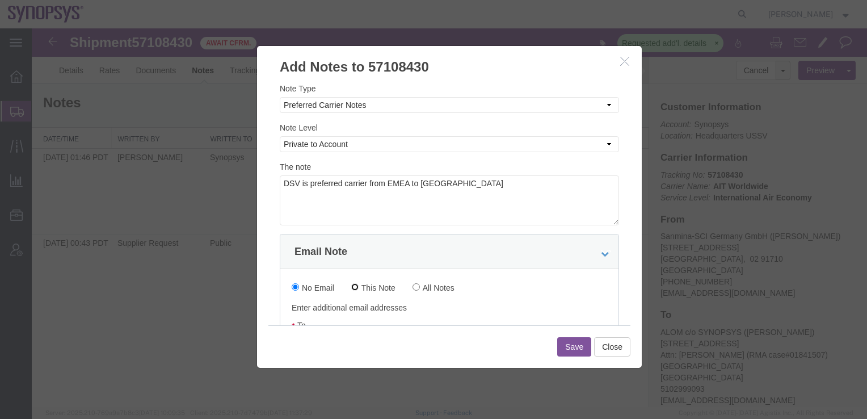
click at [354, 286] on input "This Note" at bounding box center [354, 286] width 7 height 7
radio input "true"
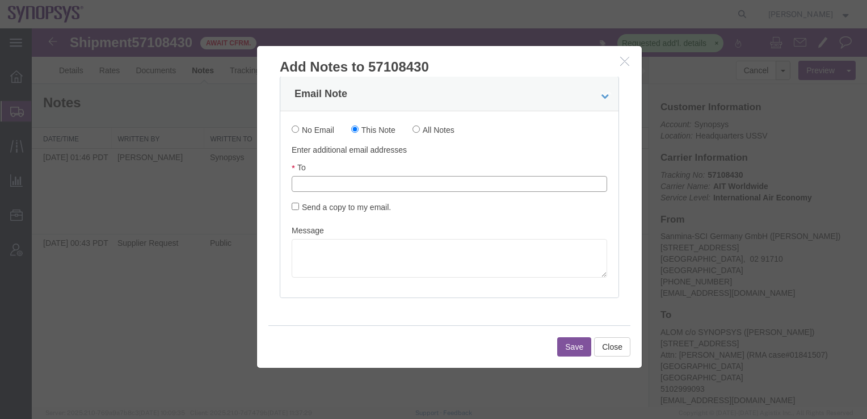
click at [326, 184] on input "text" at bounding box center [373, 183] width 133 height 15
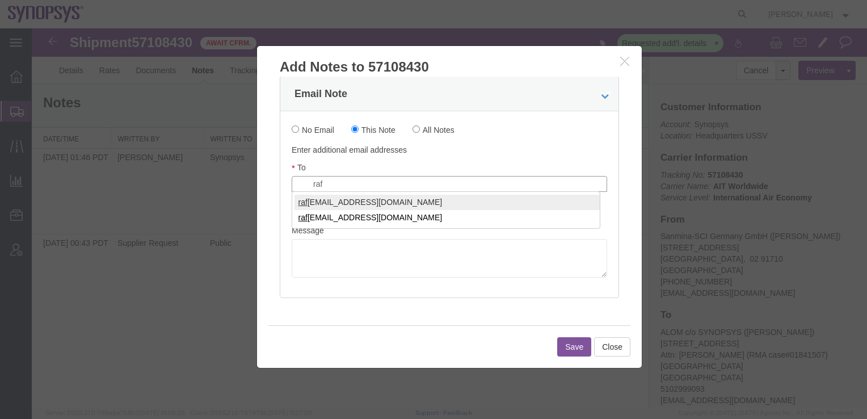
type input "raf"
type input "[PERSON_NAME][EMAIL_ADDRESS][DOMAIN_NAME]"
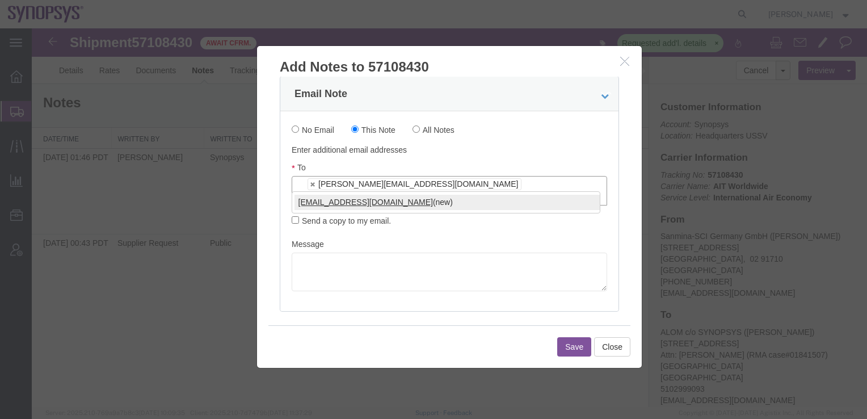
type input "[EMAIL_ADDRESS][DOMAIN_NAME]"
type input "[PERSON_NAME][EMAIL_ADDRESS][DOMAIN_NAME],[EMAIL_ADDRESS][DOMAIN_NAME]"
click at [299, 254] on textarea at bounding box center [449, 271] width 315 height 39
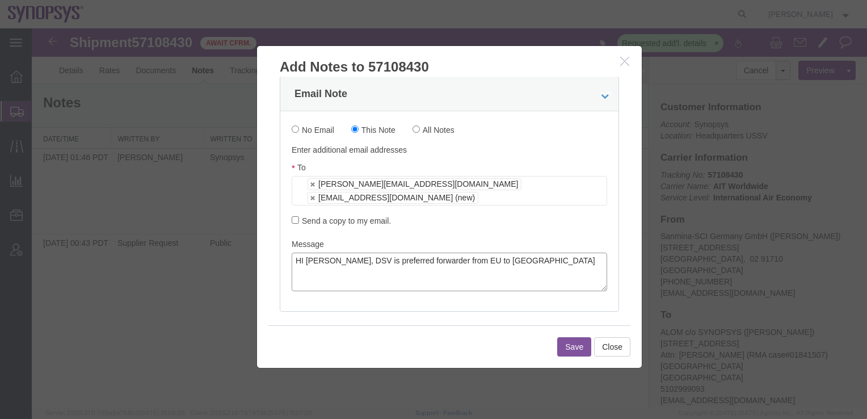
type textarea "HI [PERSON_NAME], DSV is preferred forwarder from EU to [GEOGRAPHIC_DATA]"
click at [568, 346] on button "Save" at bounding box center [574, 346] width 34 height 19
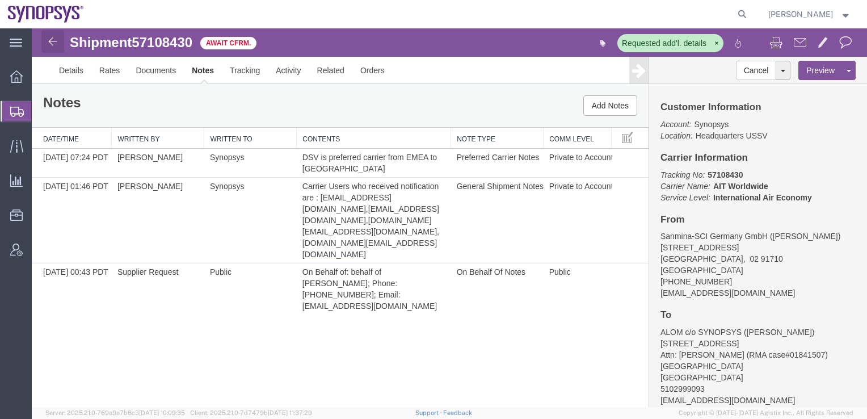
click at [50, 48] on link at bounding box center [52, 41] width 23 height 23
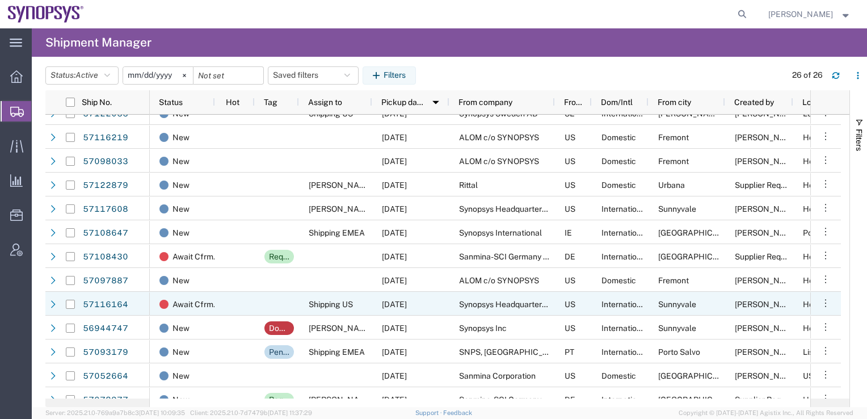
scroll to position [113, 0]
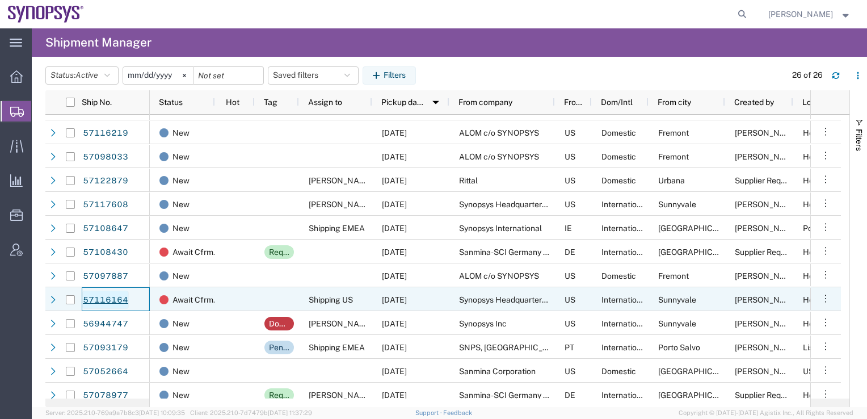
click at [105, 298] on link "57116164" at bounding box center [105, 299] width 47 height 18
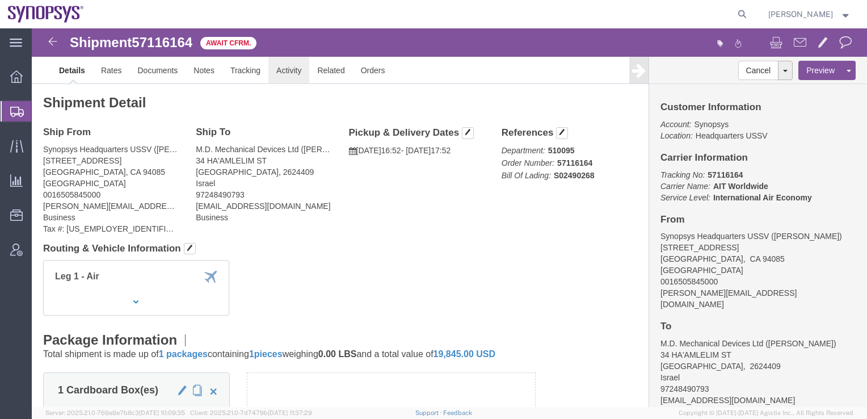
click link "Activity"
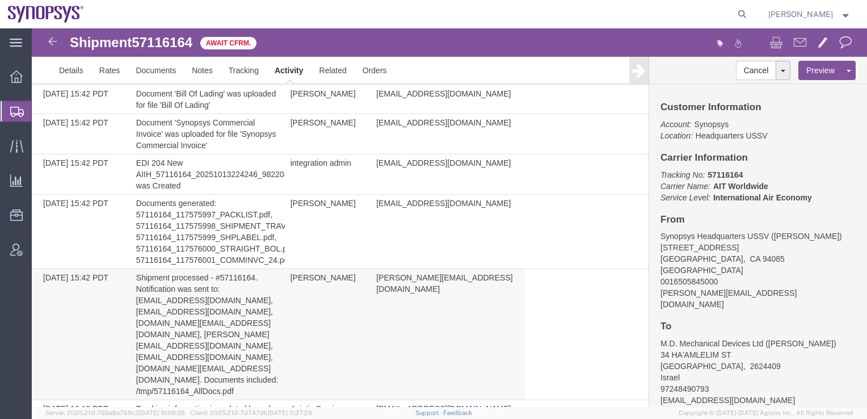
scroll to position [945, 0]
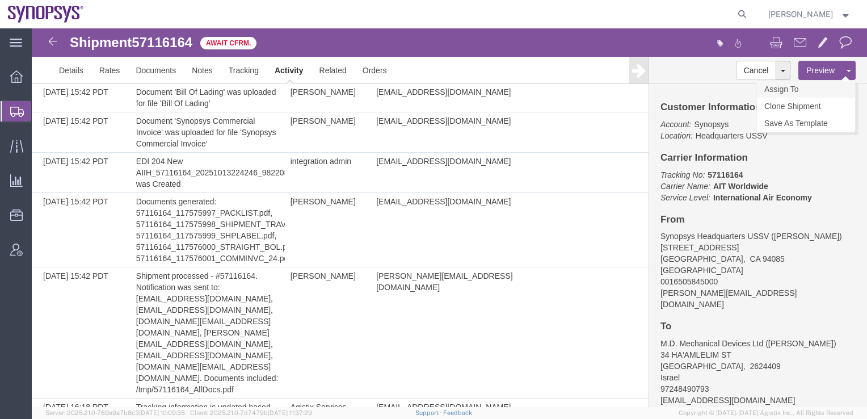
click at [799, 86] on link "Assign To" at bounding box center [806, 89] width 98 height 17
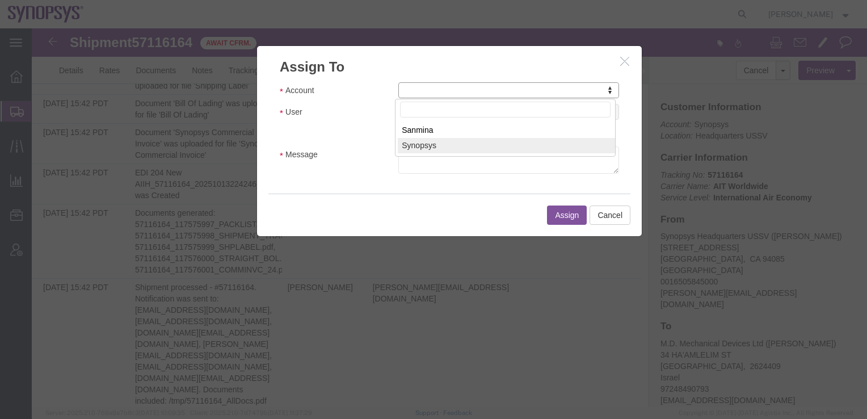
select select "117156"
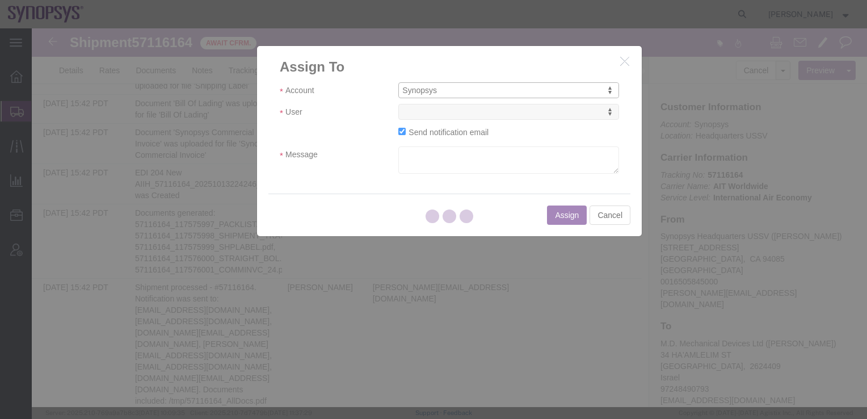
select select
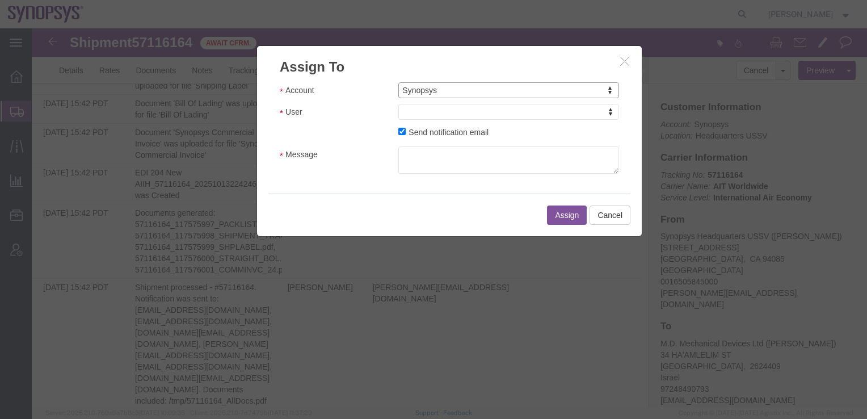
drag, startPoint x: 456, startPoint y: 141, endPoint x: 424, endPoint y: 112, distance: 42.6
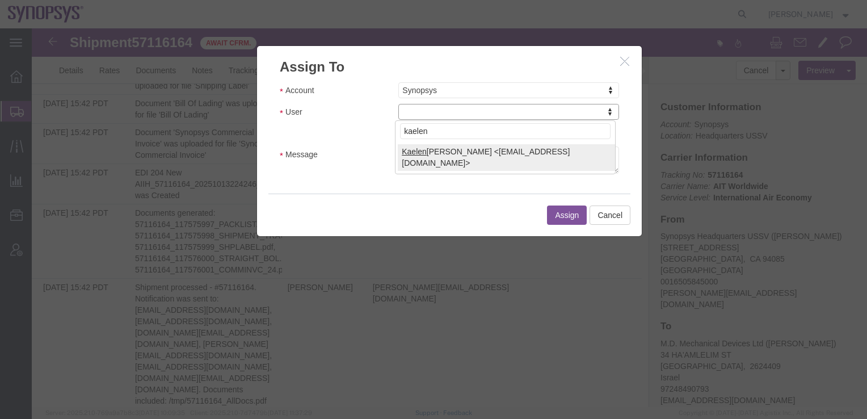
type input "kaelen"
select select "98361"
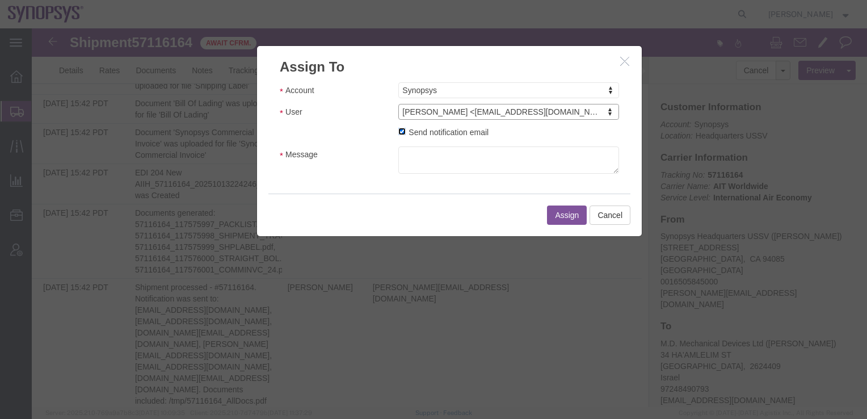
click at [398, 134] on input "Send notification email" at bounding box center [401, 131] width 7 height 7
checkbox input "false"
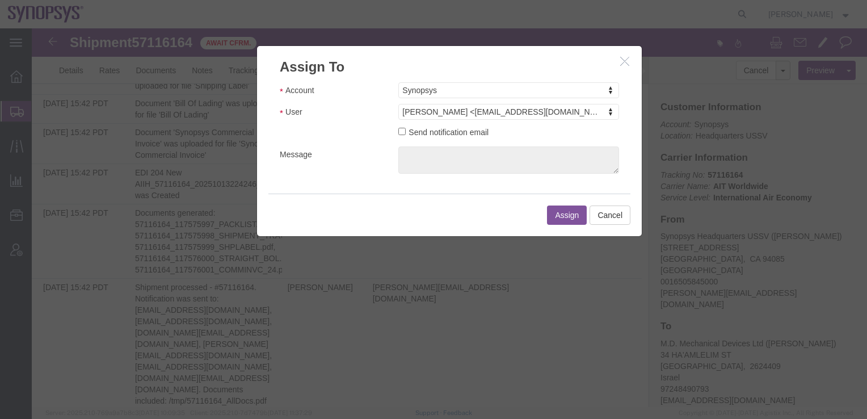
click at [563, 221] on button "Assign" at bounding box center [567, 214] width 40 height 19
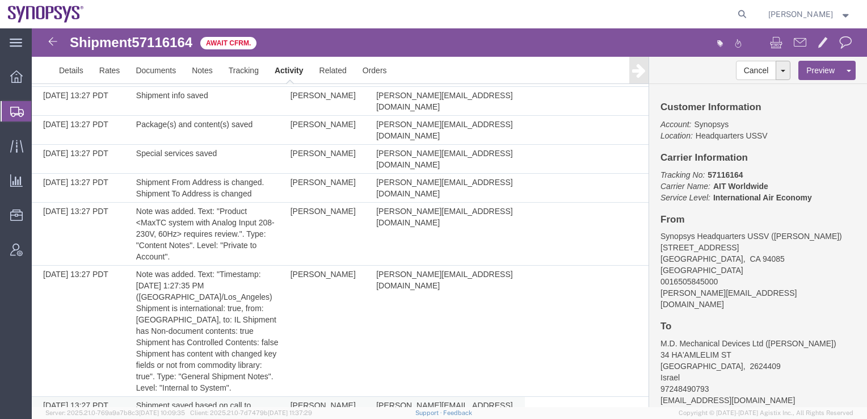
scroll to position [0, 0]
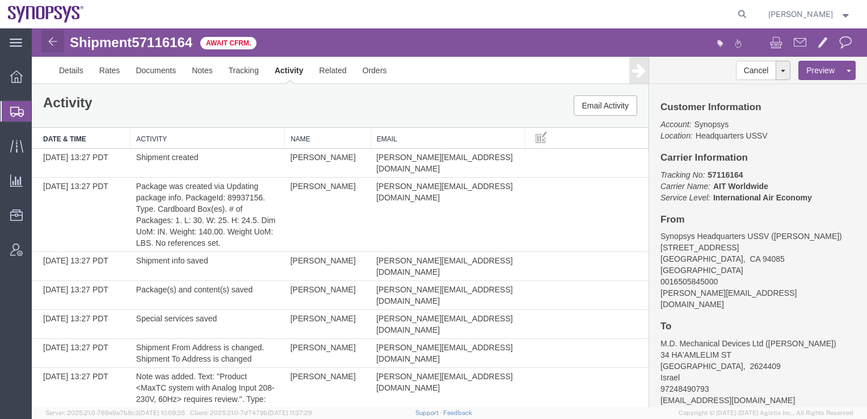
click at [52, 40] on img at bounding box center [53, 42] width 14 height 14
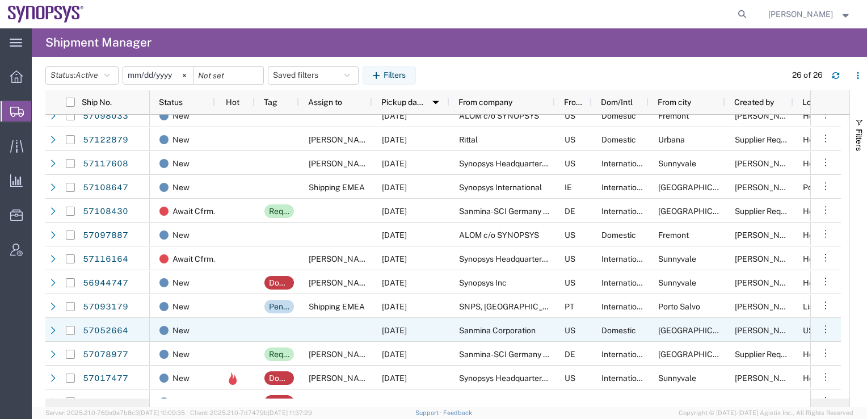
scroll to position [170, 0]
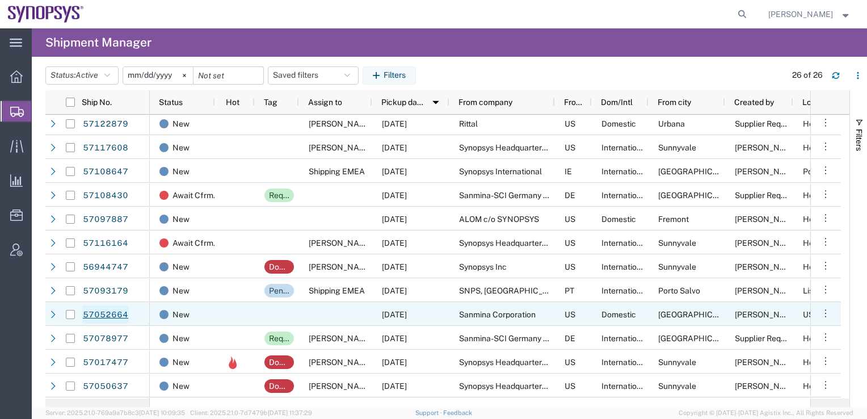
click at [96, 312] on link "57052664" at bounding box center [105, 314] width 47 height 18
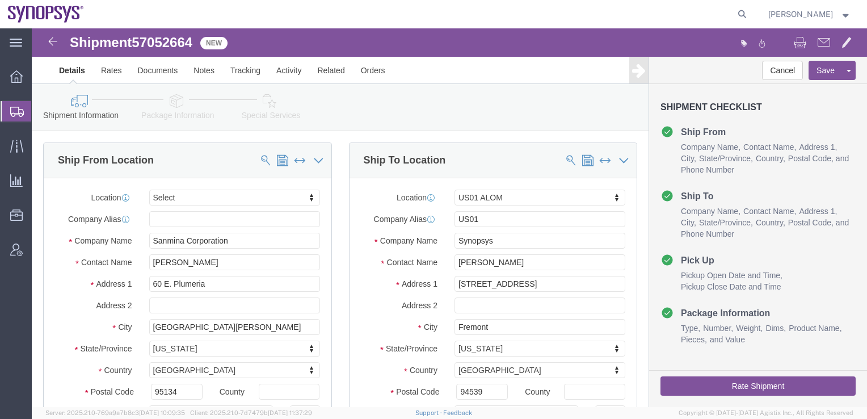
select select
select select "65511"
click link "Notes"
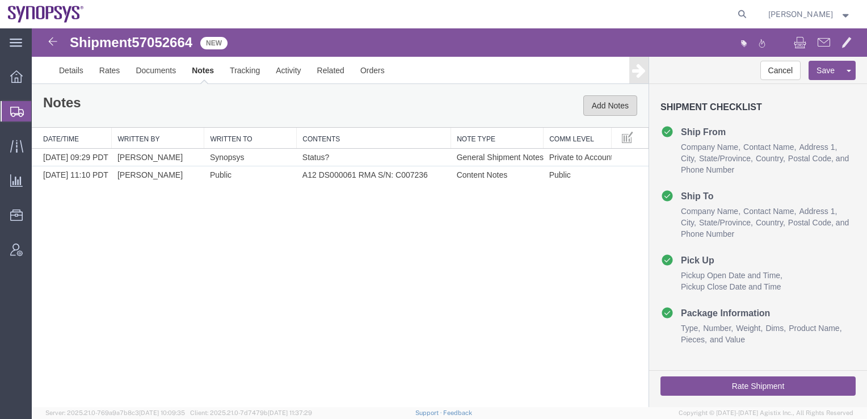
click at [593, 104] on button "Add Notes" at bounding box center [610, 105] width 54 height 20
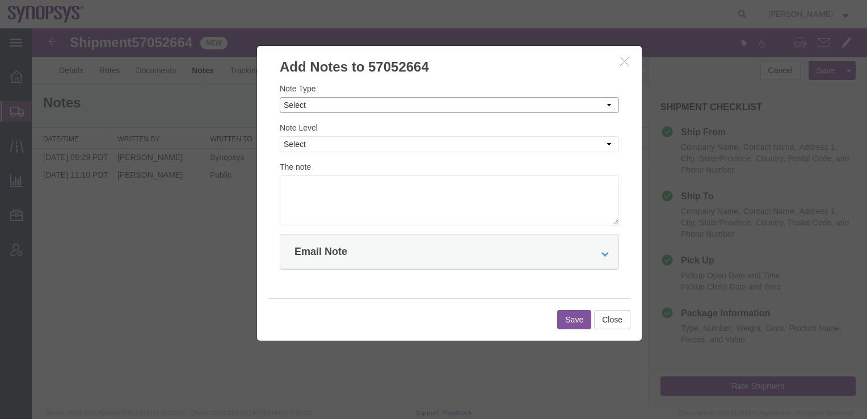
click at [293, 108] on select "Select Approval Bid Notes Carrier Change Notes Claim Notes Content Hazmat Notes…" at bounding box center [449, 105] width 339 height 16
select select "LATE_REASON_NOTES"
click at [280, 97] on select "Select Approval Bid Notes Carrier Change Notes Claim Notes Content Hazmat Notes…" at bounding box center [449, 105] width 339 height 16
click at [302, 141] on select "Select Private to Account Private to Vendor Public" at bounding box center [449, 144] width 339 height 16
select select "PRIVATE_TO_ACCOUNT"
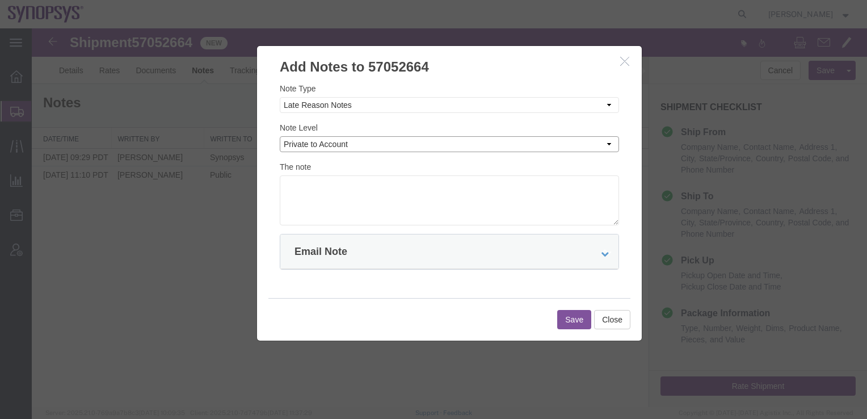
click at [280, 136] on select "Select Private to Account Private to Vendor Public" at bounding box center [449, 144] width 339 height 16
click at [309, 186] on textarea at bounding box center [449, 200] width 339 height 50
type textarea "S"
type textarea "Shipment status?"
click at [601, 252] on icon at bounding box center [605, 254] width 8 height 8
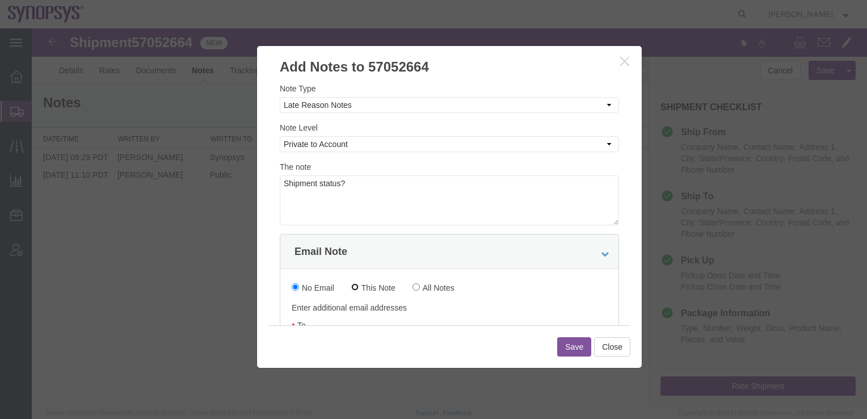
click at [358, 284] on input "This Note" at bounding box center [354, 286] width 7 height 7
radio input "true"
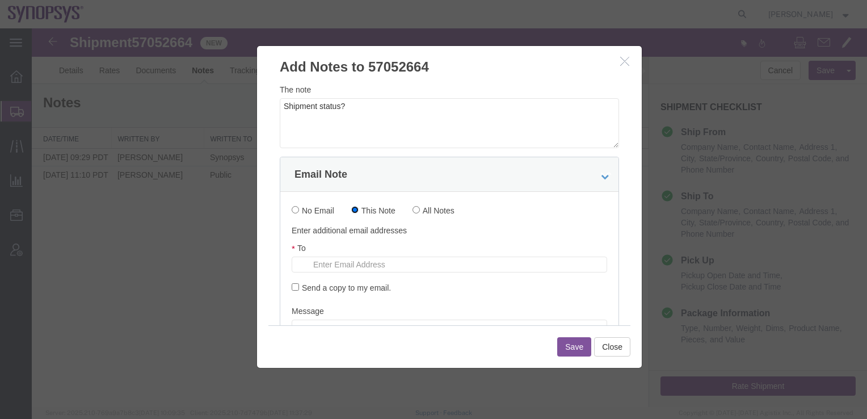
scroll to position [158, 0]
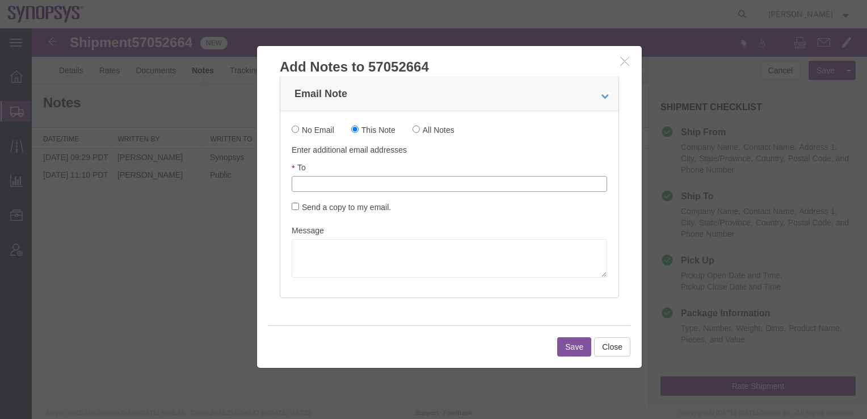
click at [315, 183] on input "text" at bounding box center [373, 183] width 133 height 15
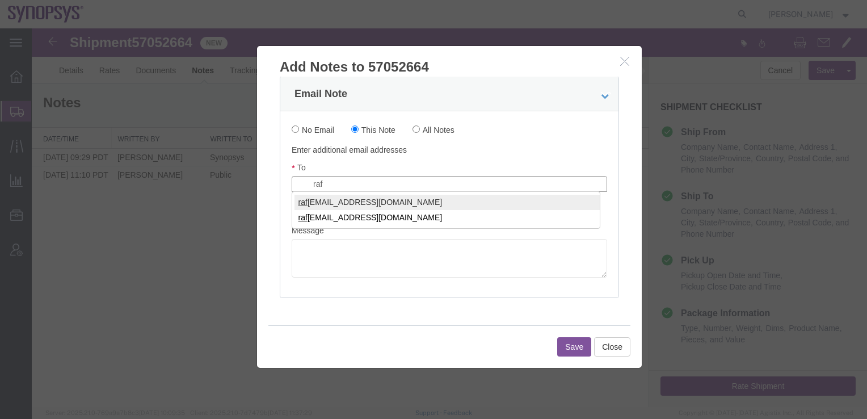
type input "raf"
type input "[PERSON_NAME][EMAIL_ADDRESS][DOMAIN_NAME]"
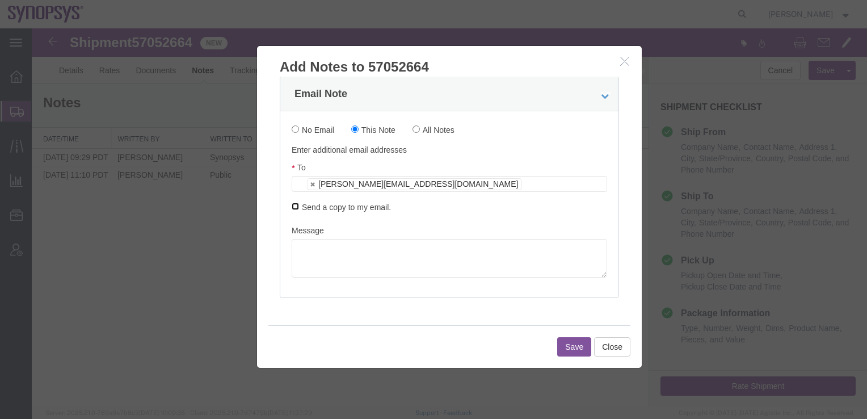
click at [297, 206] on input "Send a copy to my email." at bounding box center [295, 205] width 7 height 7
checkbox input "true"
click at [306, 239] on textarea at bounding box center [449, 258] width 315 height 39
type textarea "[PERSON_NAME], Is this shipment request from Sanmina still open?"
click at [569, 349] on button "Save" at bounding box center [574, 346] width 34 height 19
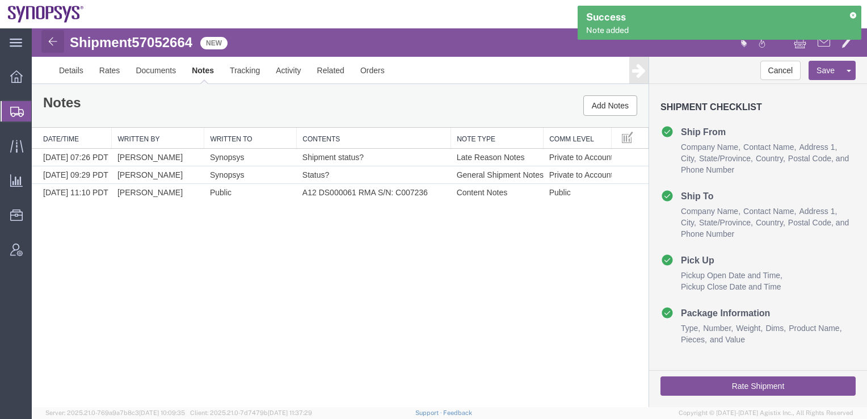
click at [48, 41] on img at bounding box center [53, 42] width 14 height 14
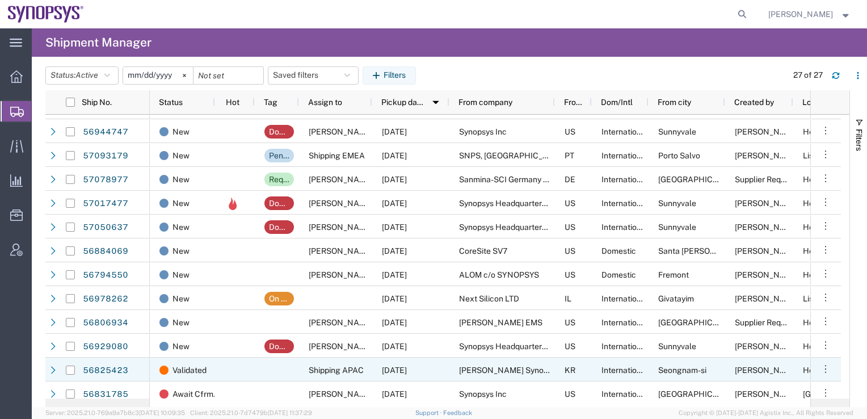
scroll to position [359, 0]
